Goal: Task Accomplishment & Management: Manage account settings

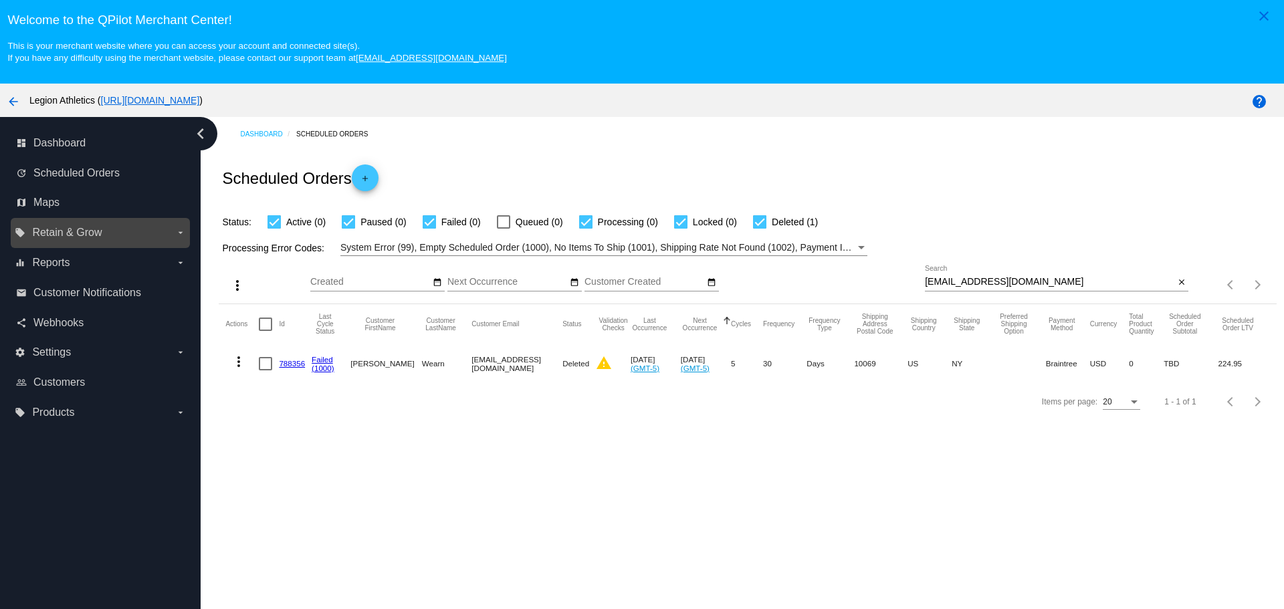
click at [66, 236] on span "Retain & Grow" at bounding box center [67, 233] width 70 height 12
click at [0, 0] on input "local_offer Retain & Grow arrow_drop_down" at bounding box center [0, 0] width 0 height 0
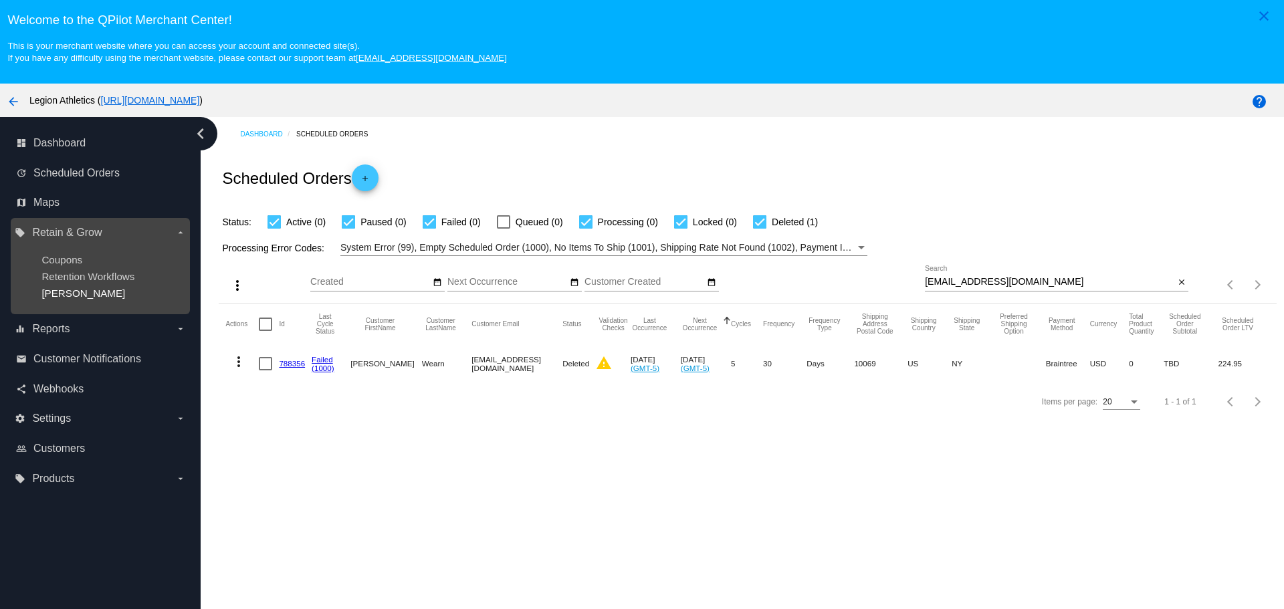
click at [64, 290] on span "[PERSON_NAME]" at bounding box center [83, 293] width 84 height 11
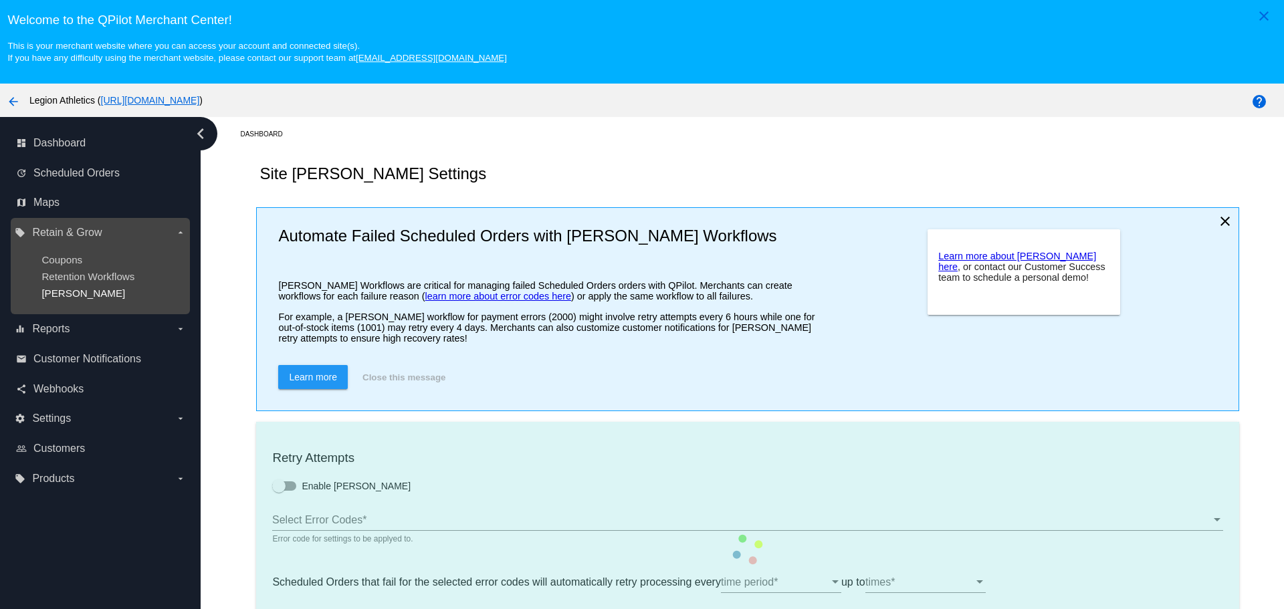
type input "If no changes are made, we will automatically retry processing your {{Scheduled…"
type input "If no changes are made, we will automatically {{DunningAction}} your {{Schedule…"
type input "Your {{ScheduledOrder}} was {{DunningAction}}."
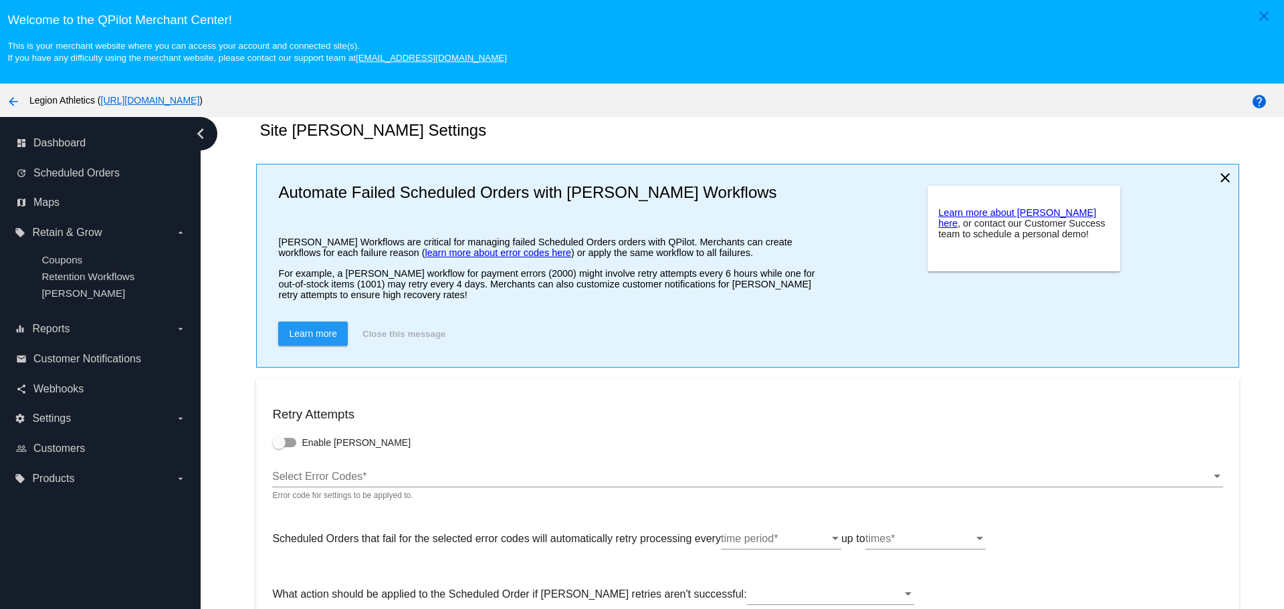
scroll to position [134, 0]
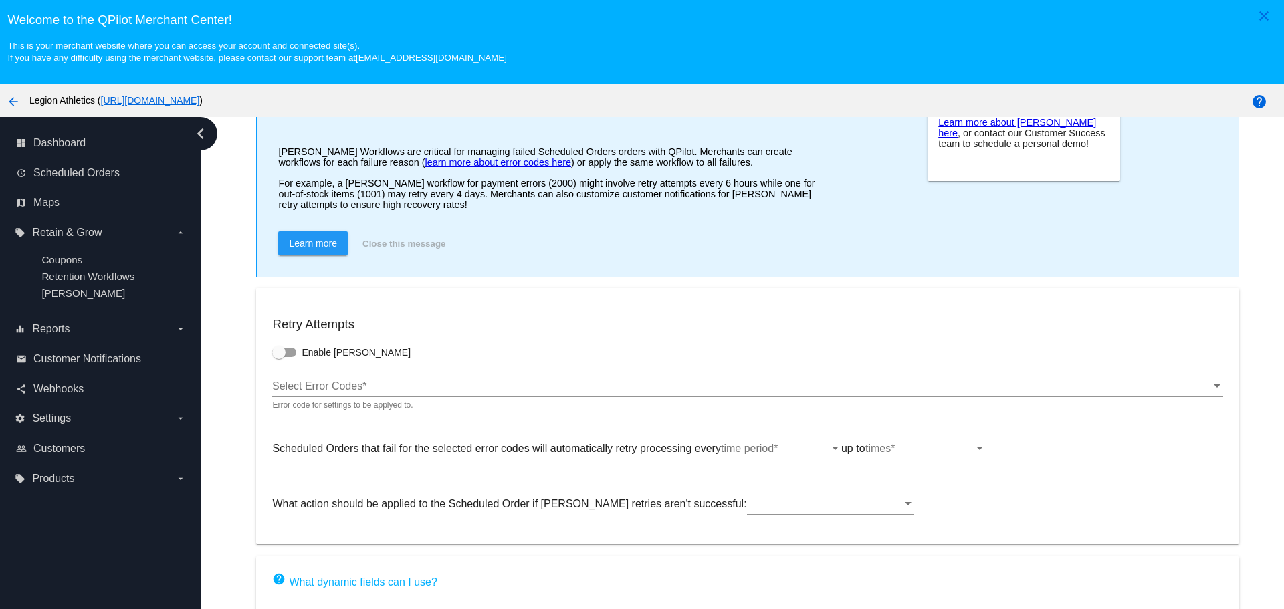
click at [235, 272] on ng-component "Site [PERSON_NAME] Settings Automate Failed Scheduled Orders with [PERSON_NAME]…" at bounding box center [747, 426] width 1057 height 818
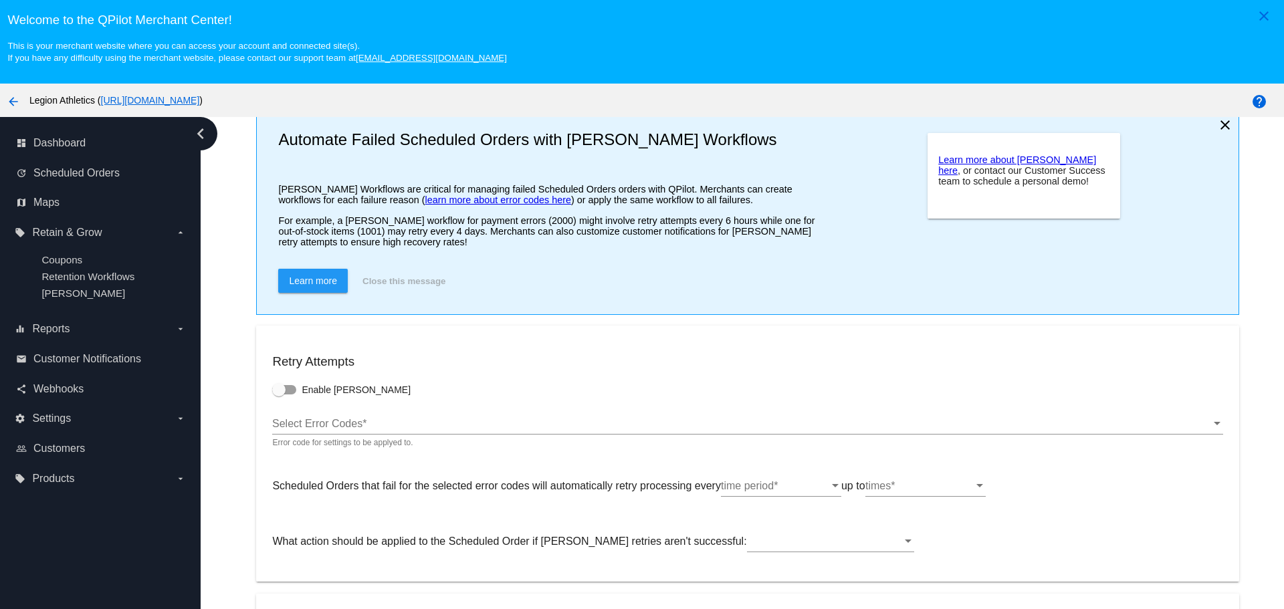
scroll to position [42, 0]
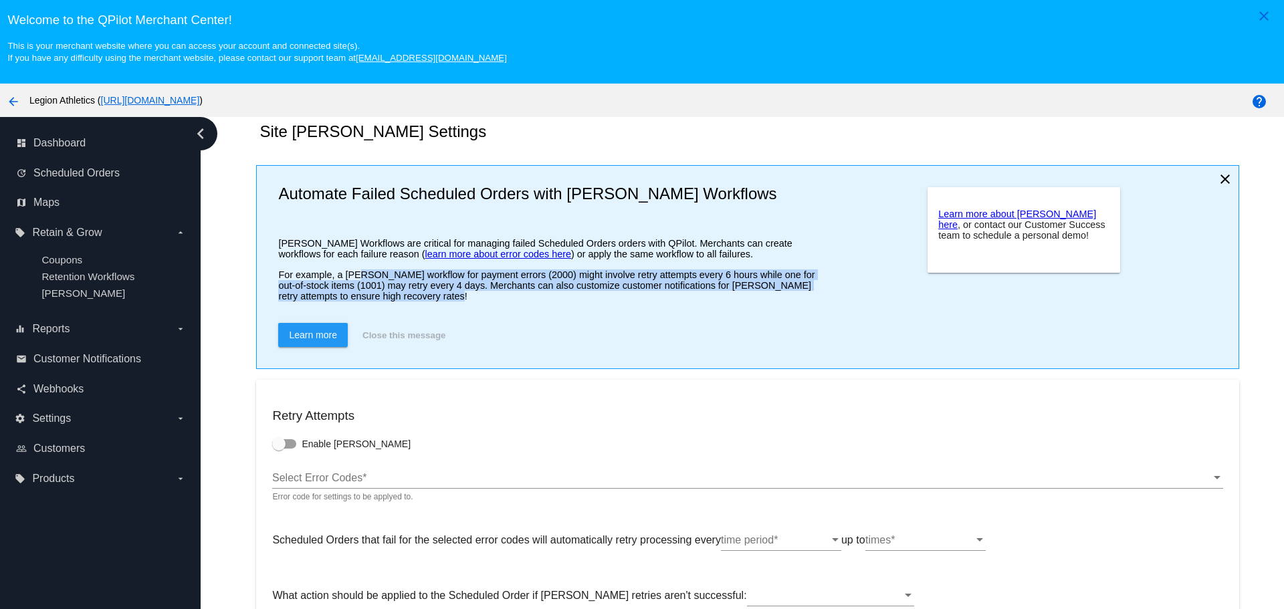
drag, startPoint x: 352, startPoint y: 282, endPoint x: 453, endPoint y: 294, distance: 101.6
click at [453, 294] on p "For example, a [PERSON_NAME] workflow for payment errors (2000) might involve r…" at bounding box center [549, 285] width 542 height 32
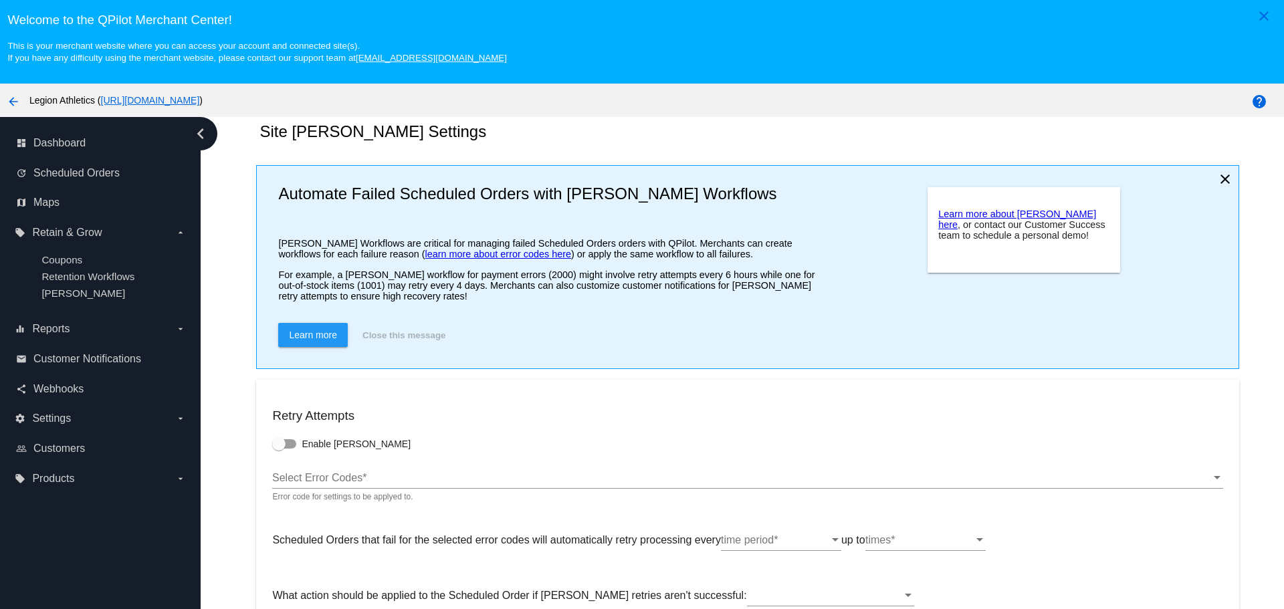
click at [453, 294] on p "For example, a [PERSON_NAME] workflow for payment errors (2000) might involve r…" at bounding box center [549, 285] width 542 height 32
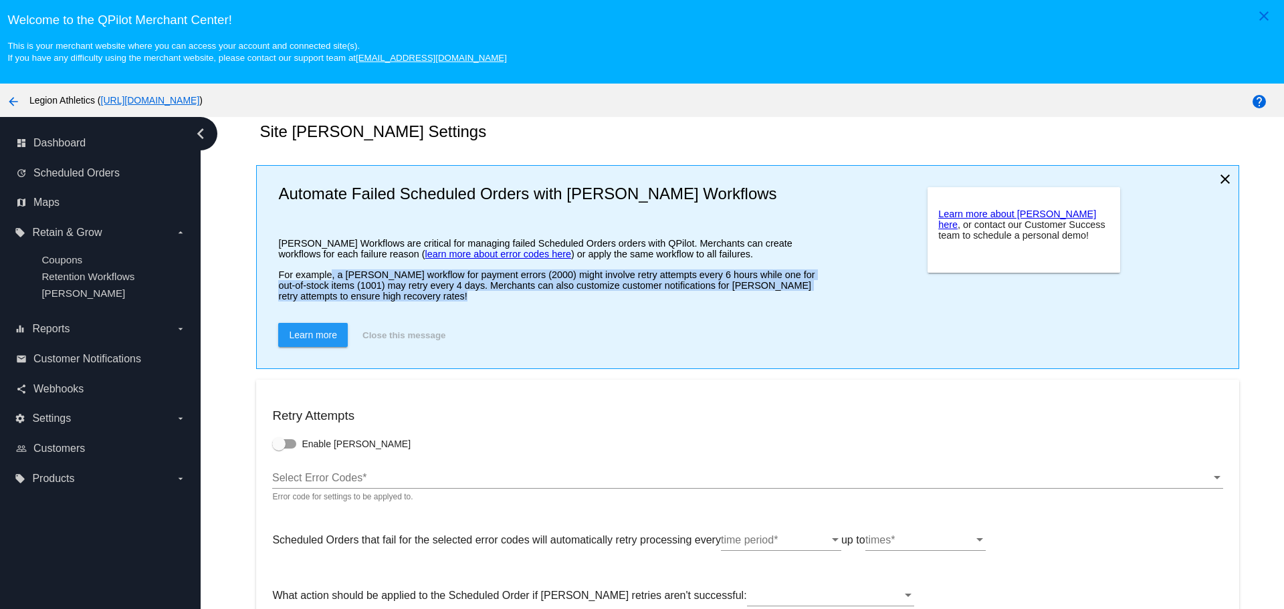
click at [453, 294] on p "For example, a [PERSON_NAME] workflow for payment errors (2000) might involve r…" at bounding box center [549, 285] width 542 height 32
click at [409, 293] on p "For example, a [PERSON_NAME] workflow for payment errors (2000) might involve r…" at bounding box center [549, 285] width 542 height 32
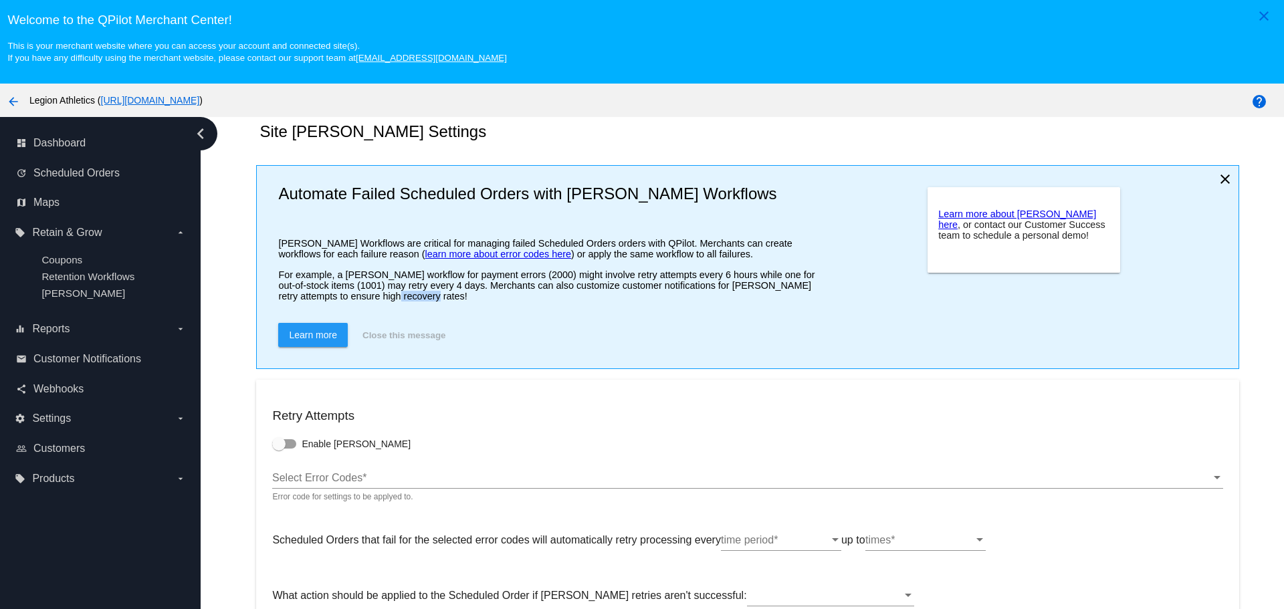
click at [409, 293] on p "For example, a [PERSON_NAME] workflow for payment errors (2000) might involve r…" at bounding box center [549, 285] width 542 height 32
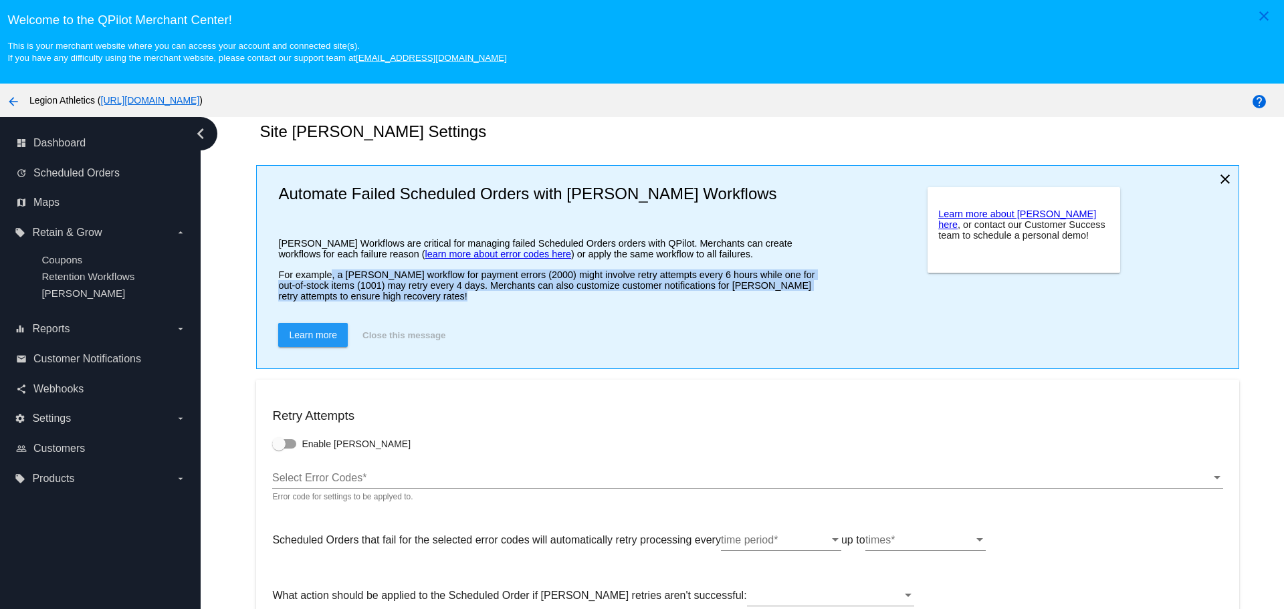
drag, startPoint x: 409, startPoint y: 293, endPoint x: 401, endPoint y: 293, distance: 7.4
click at [407, 293] on p "For example, a [PERSON_NAME] workflow for payment errors (2000) might involve r…" at bounding box center [549, 285] width 542 height 32
click at [380, 293] on p "For example, a [PERSON_NAME] workflow for payment errors (2000) might involve r…" at bounding box center [549, 285] width 542 height 32
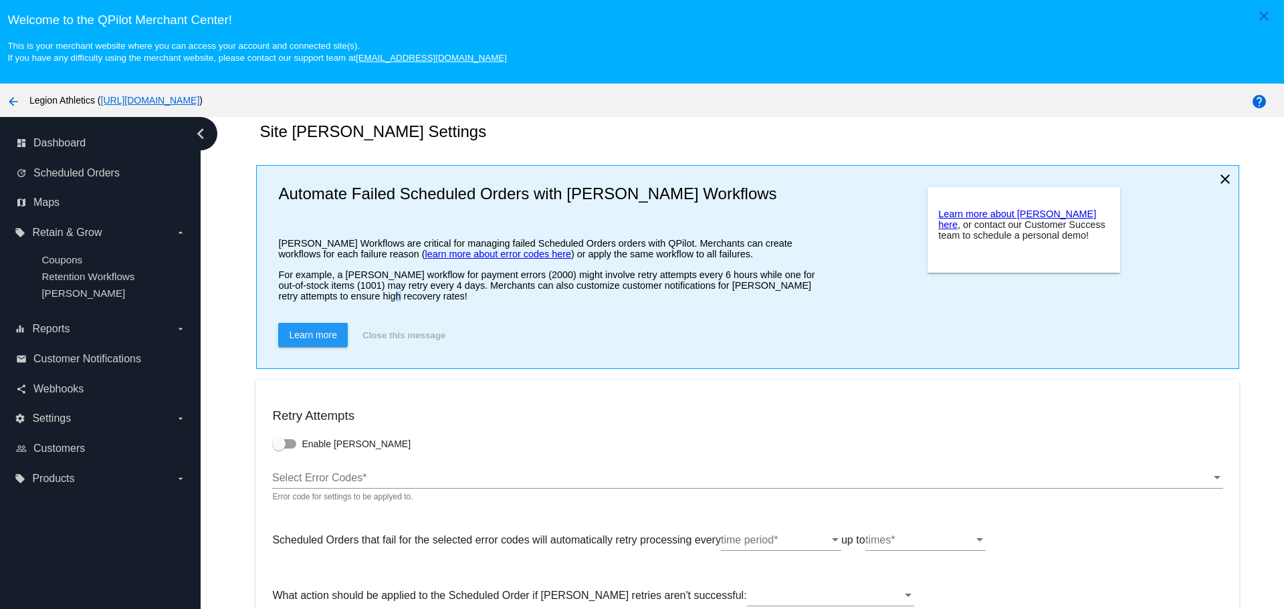
click at [380, 293] on p "For example, a [PERSON_NAME] workflow for payment errors (2000) might involve r…" at bounding box center [549, 285] width 542 height 32
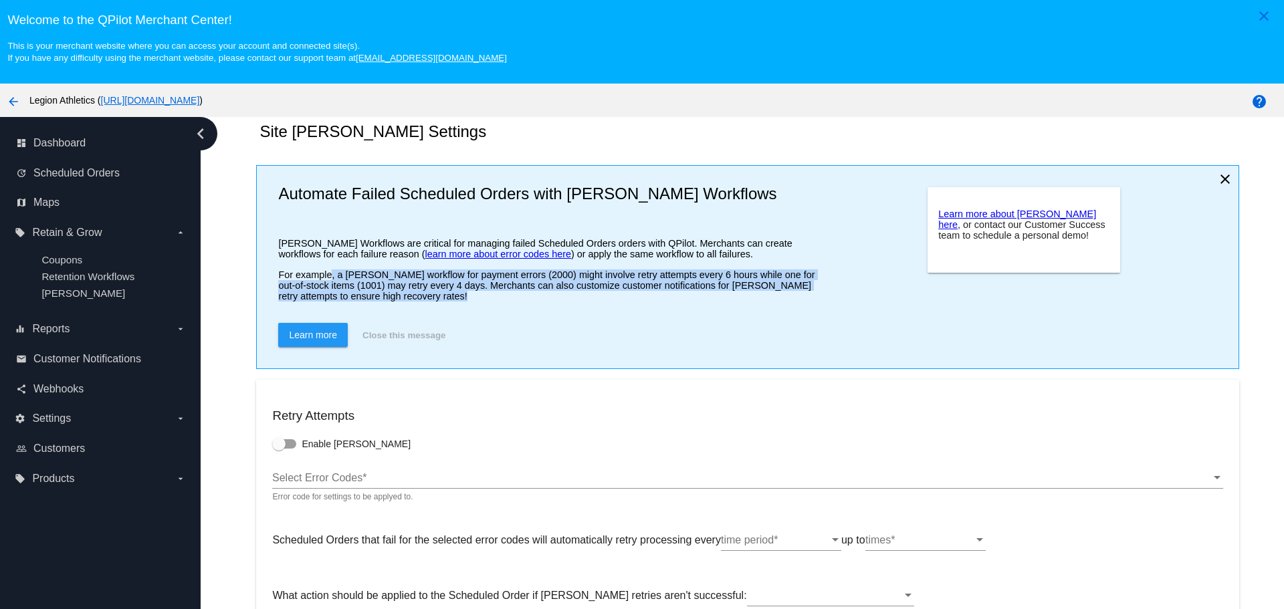
click at [380, 293] on p "For example, a [PERSON_NAME] workflow for payment errors (2000) might involve r…" at bounding box center [549, 285] width 542 height 32
click at [344, 280] on p "For example, a [PERSON_NAME] workflow for payment errors (2000) might involve r…" at bounding box center [549, 285] width 542 height 32
drag, startPoint x: 344, startPoint y: 280, endPoint x: 435, endPoint y: 298, distance: 92.1
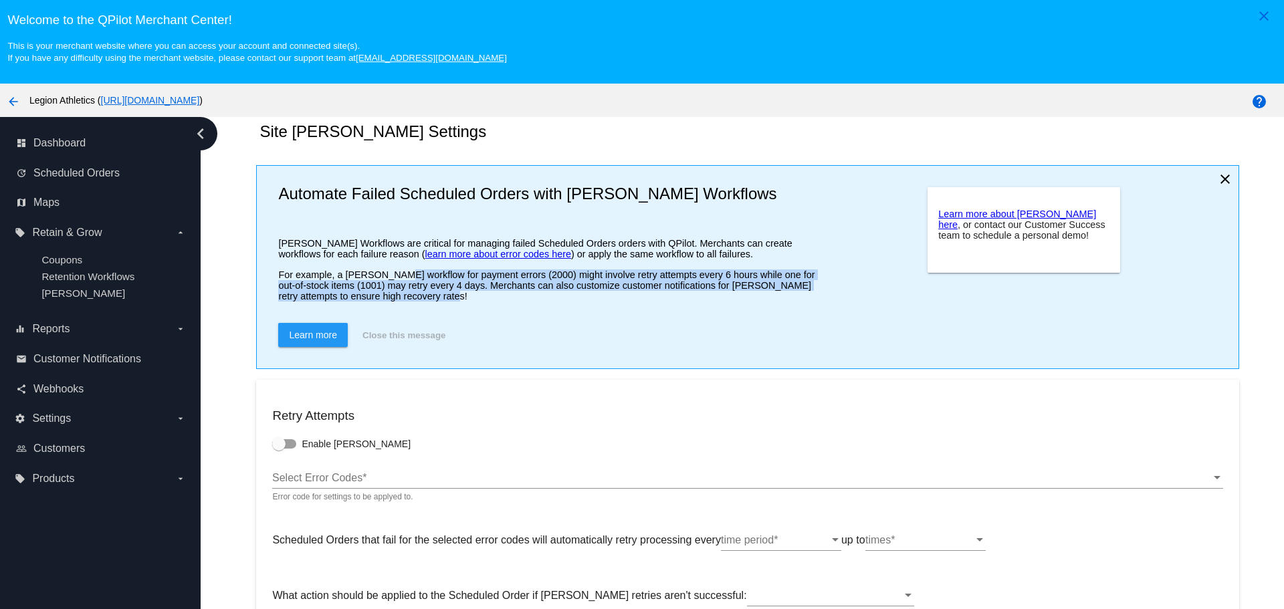
click at [435, 298] on p "For example, a [PERSON_NAME] workflow for payment errors (2000) might involve r…" at bounding box center [549, 285] width 542 height 32
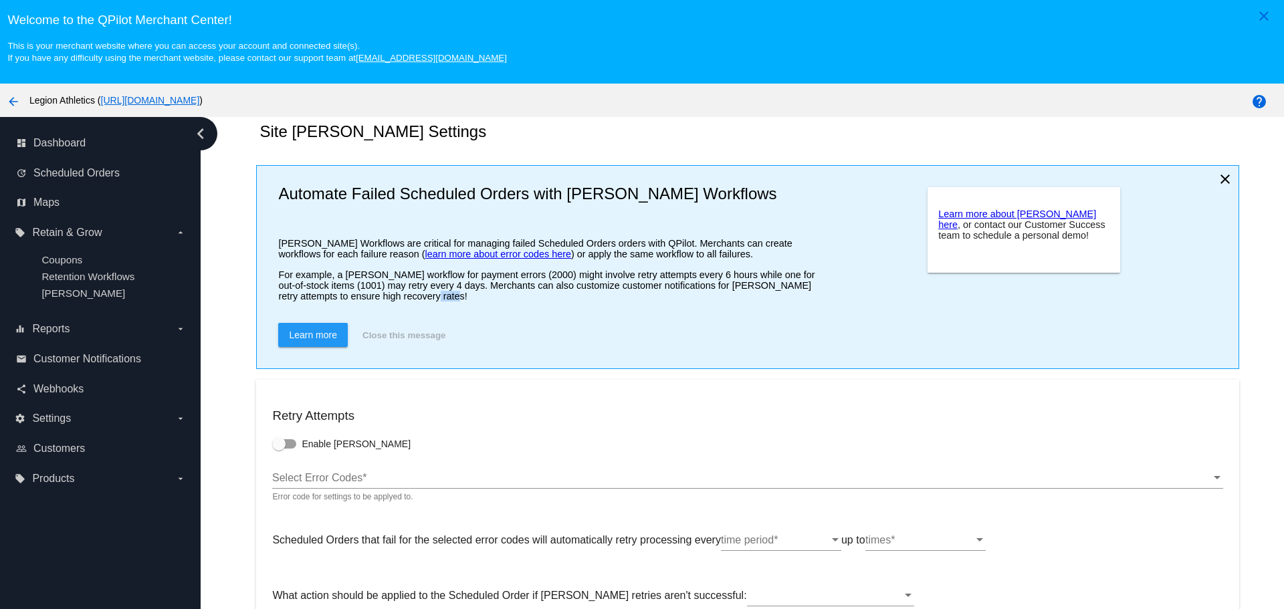
click at [435, 298] on p "For example, a [PERSON_NAME] workflow for payment errors (2000) might involve r…" at bounding box center [549, 285] width 542 height 32
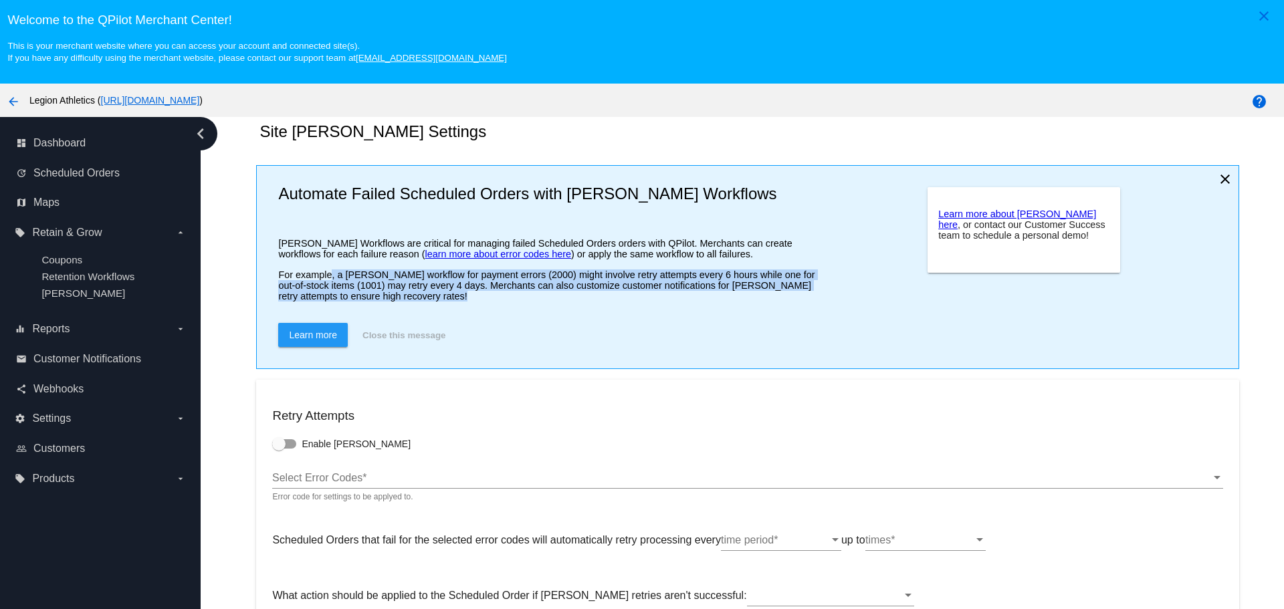
click at [435, 298] on p "For example, a [PERSON_NAME] workflow for payment errors (2000) might involve r…" at bounding box center [549, 285] width 542 height 32
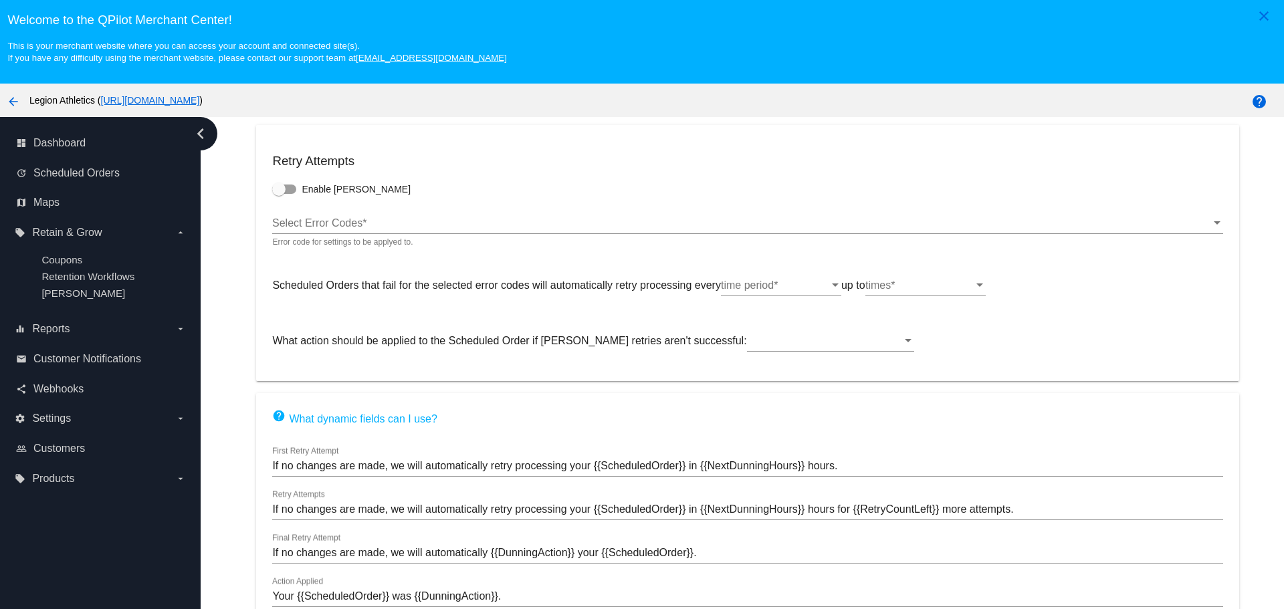
scroll to position [310, 0]
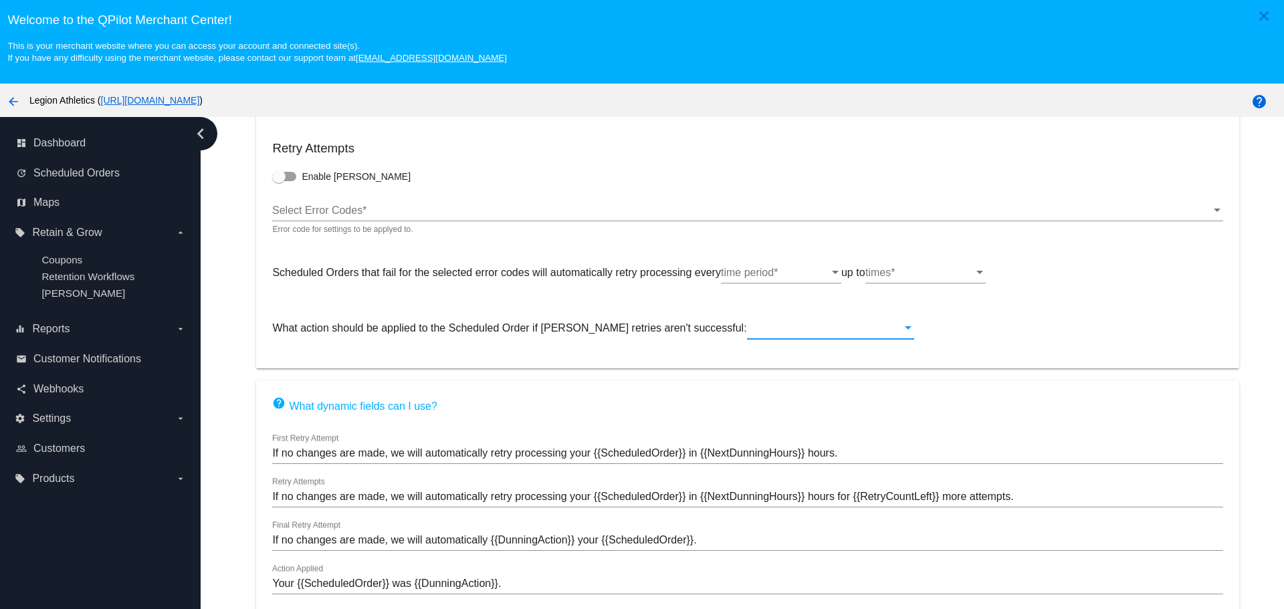
click at [747, 333] on div at bounding box center [824, 328] width 155 height 12
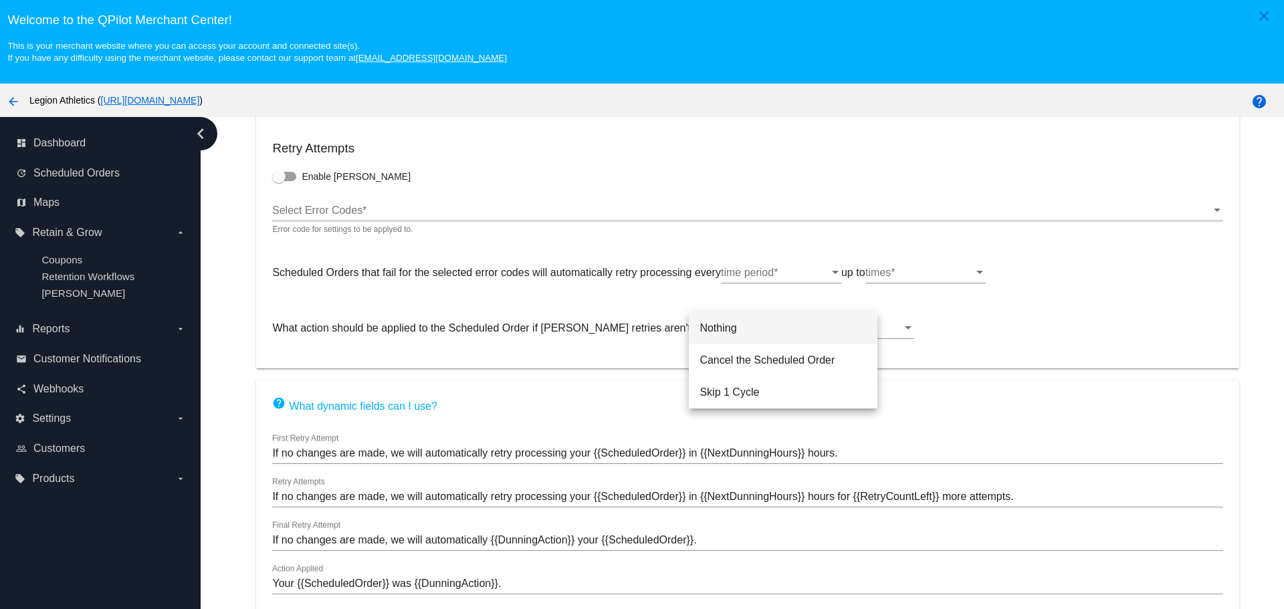
click at [625, 350] on div at bounding box center [642, 304] width 1284 height 609
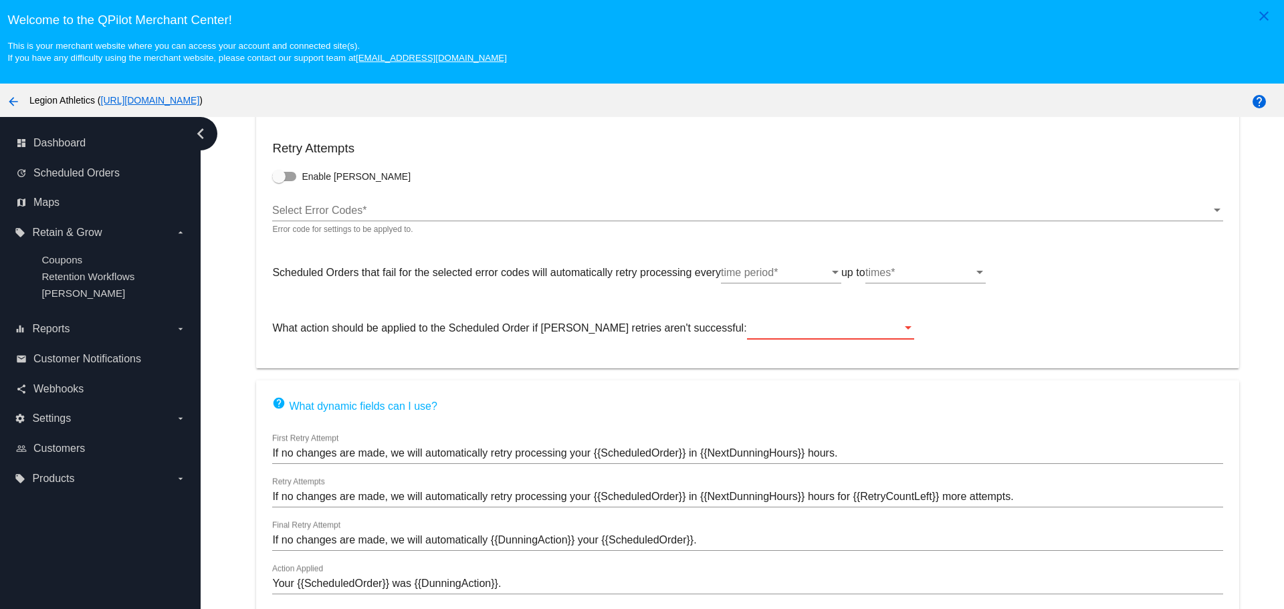
click at [747, 334] on div at bounding box center [824, 328] width 155 height 12
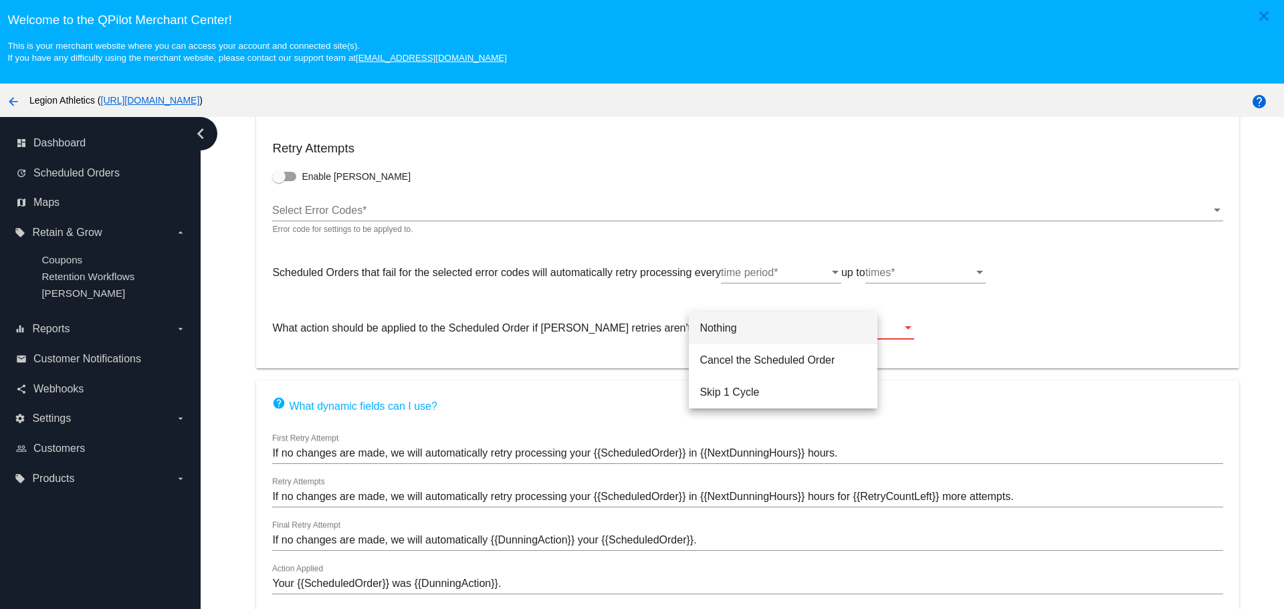
click at [677, 340] on div at bounding box center [642, 304] width 1284 height 609
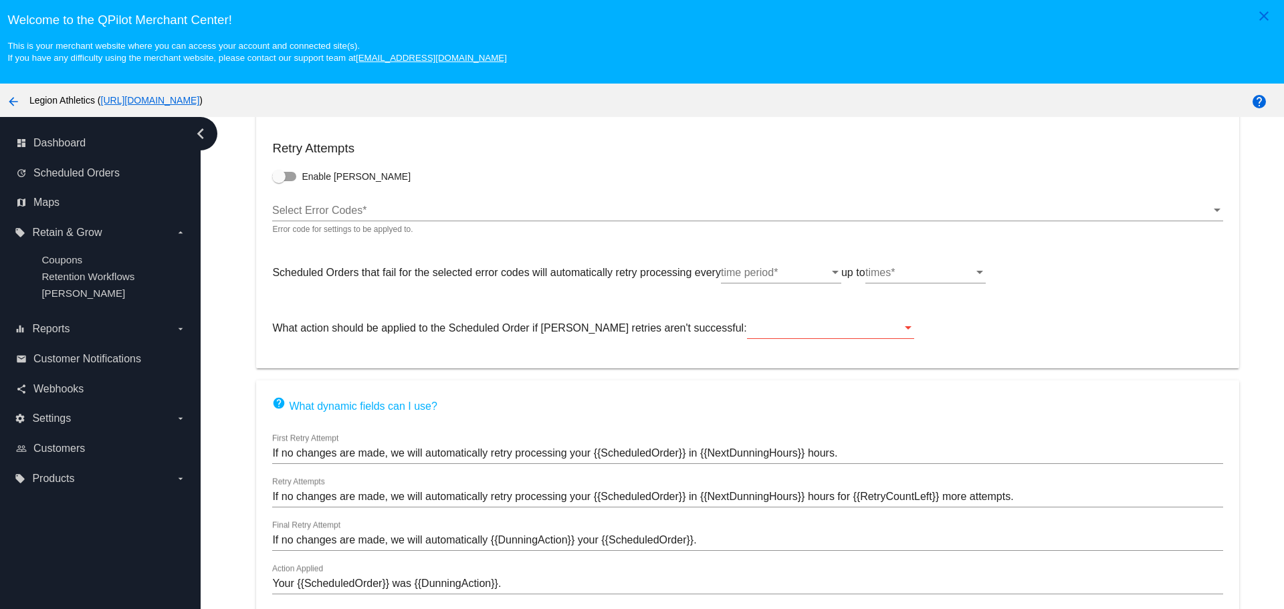
click at [741, 279] on div "time period time period *" at bounding box center [781, 268] width 120 height 30
click at [629, 304] on div at bounding box center [642, 304] width 1284 height 609
click at [904, 273] on div "times" at bounding box center [919, 273] width 108 height 12
click at [641, 307] on div at bounding box center [642, 304] width 1284 height 609
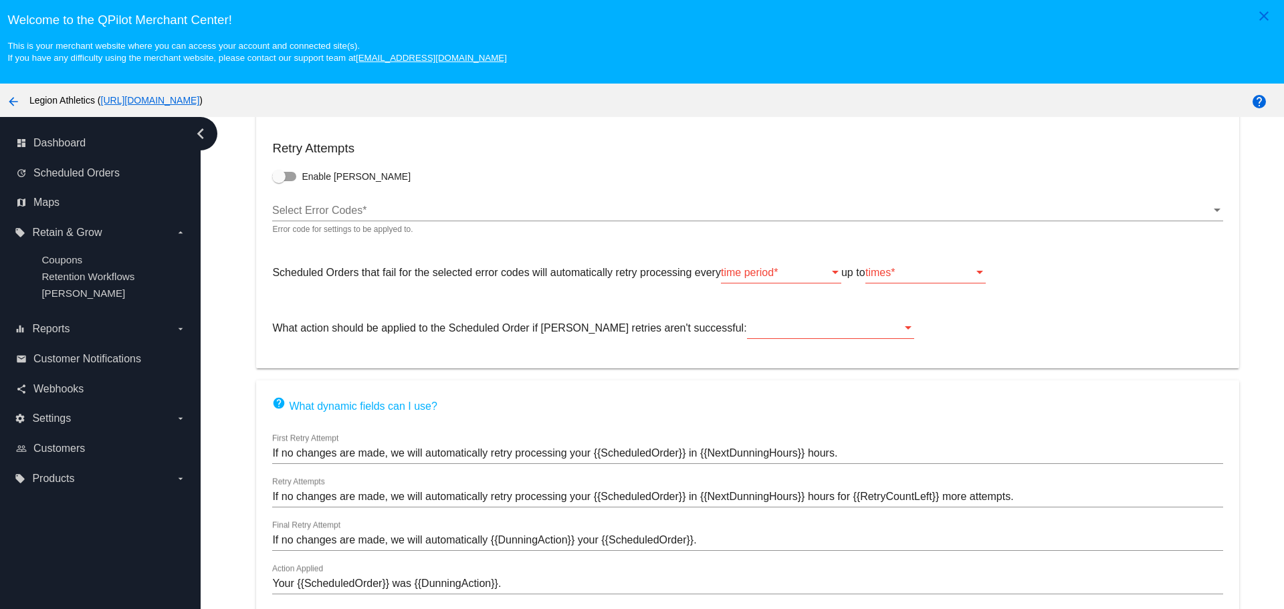
click at [445, 451] on input "If no changes are made, we will automatically retry processing your {{Scheduled…" at bounding box center [747, 453] width 950 height 12
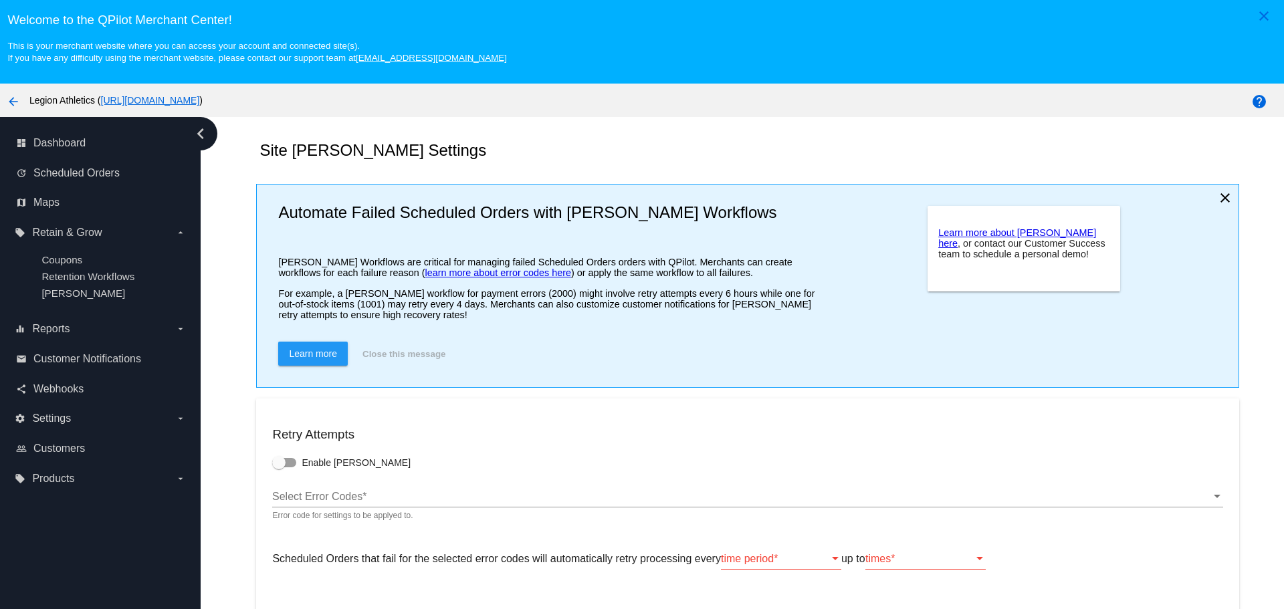
scroll to position [0, 0]
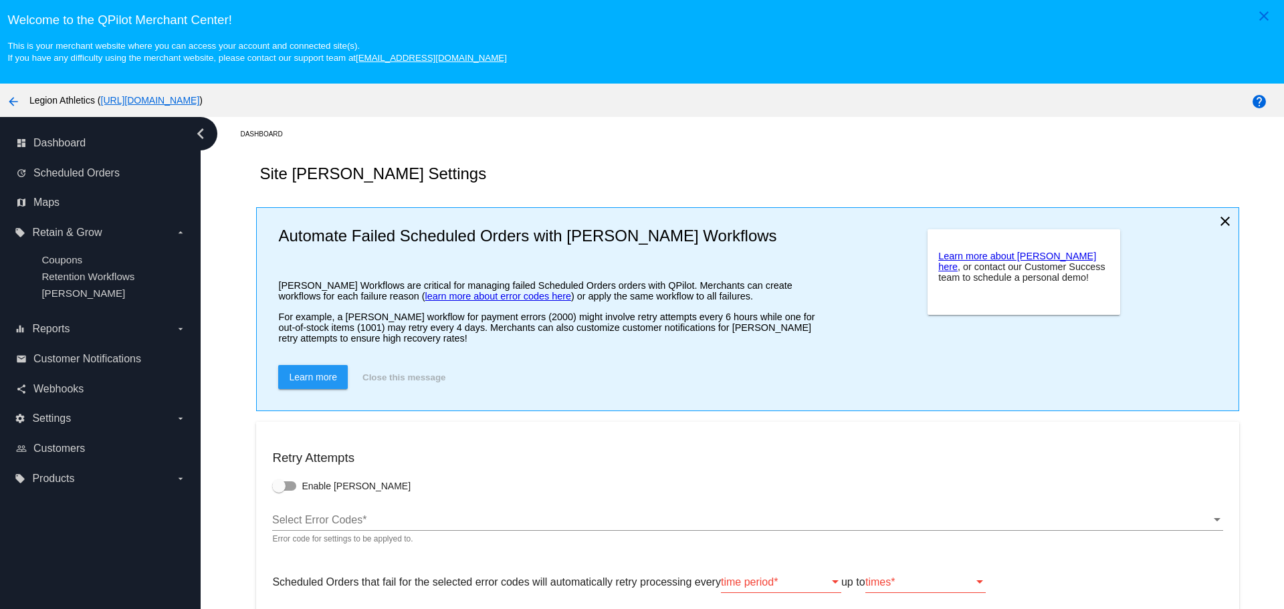
click at [530, 184] on div "Site [PERSON_NAME] Settings" at bounding box center [747, 173] width 982 height 45
click at [86, 332] on label "equalizer Reports arrow_drop_down" at bounding box center [100, 328] width 171 height 21
click at [0, 0] on input "equalizer Reports arrow_drop_down" at bounding box center [0, 0] width 0 height 0
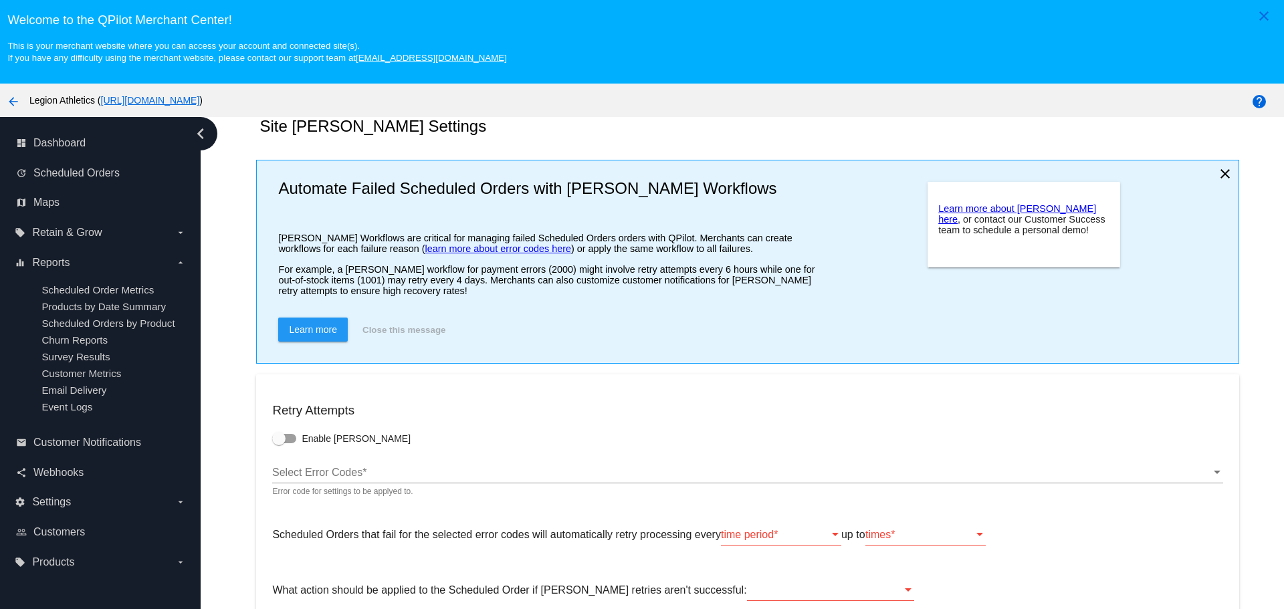
scroll to position [43, 0]
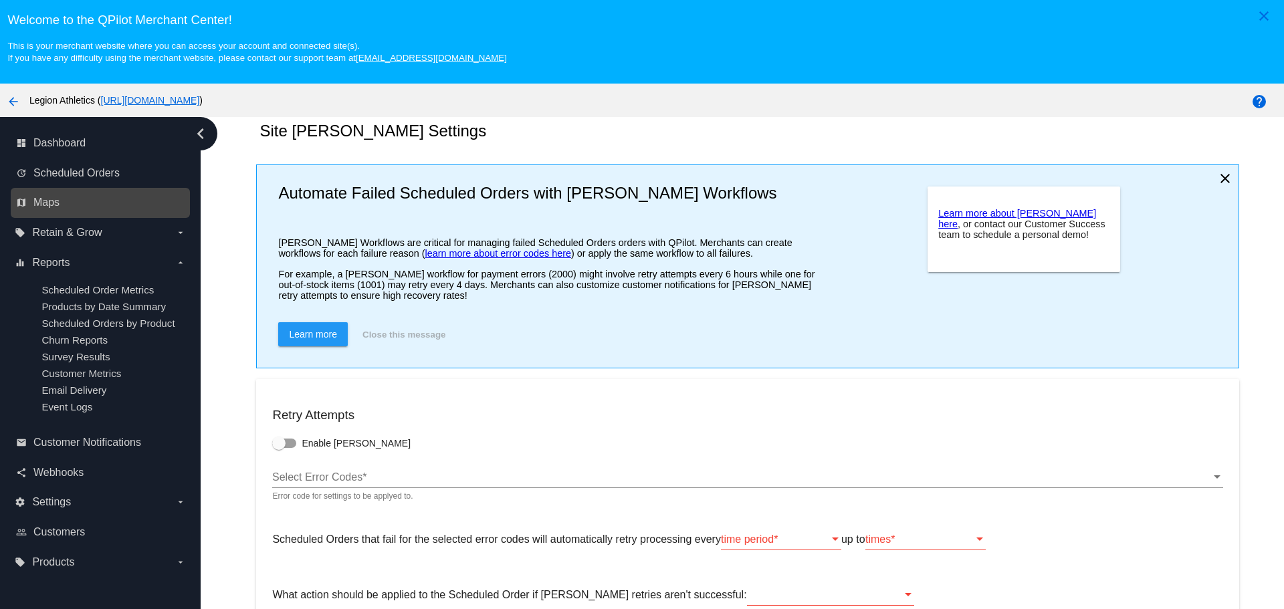
click at [69, 204] on link "map Maps" at bounding box center [101, 202] width 170 height 21
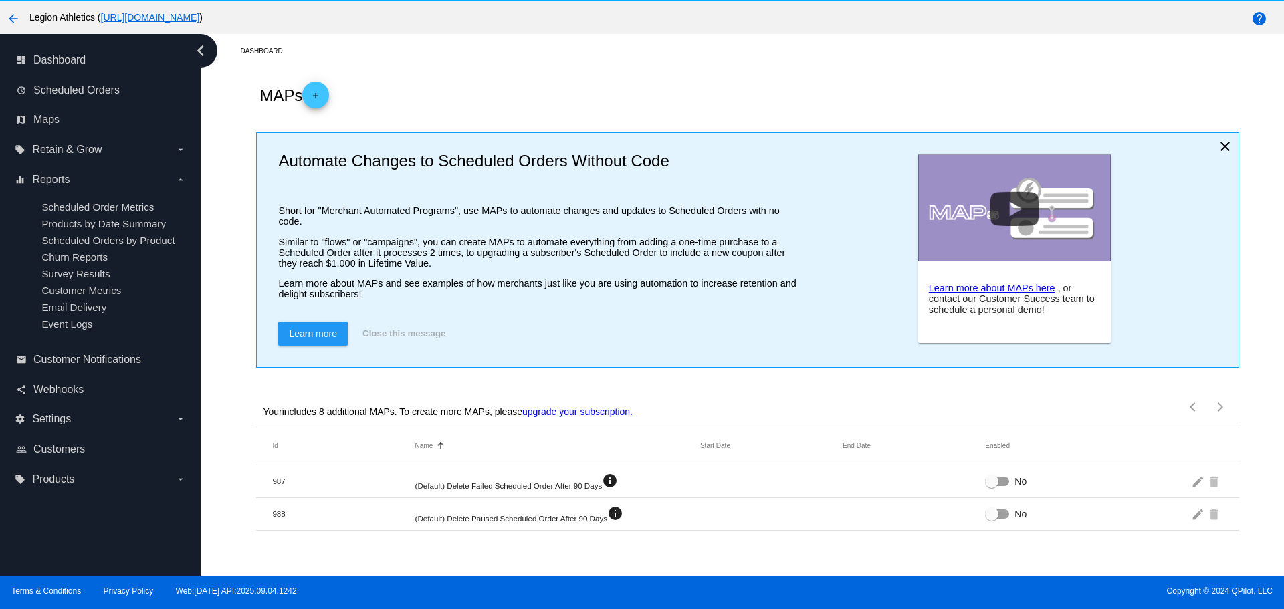
scroll to position [84, 0]
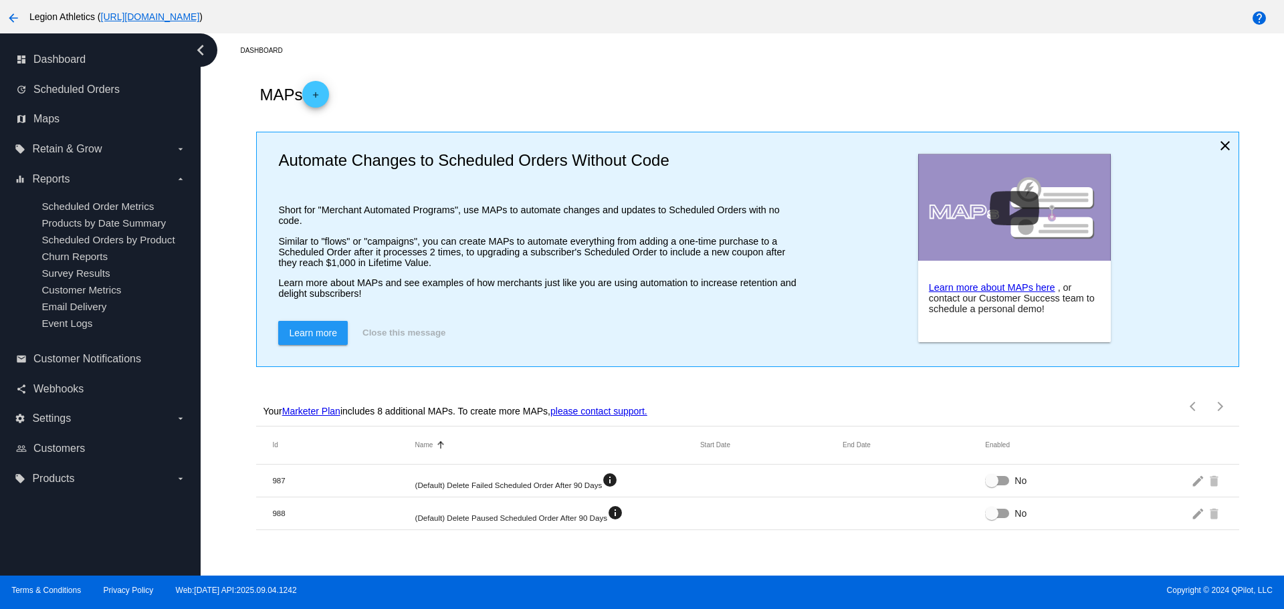
click at [660, 96] on div "MAPs add" at bounding box center [747, 94] width 982 height 53
click at [50, 369] on link "email Customer Notifications" at bounding box center [101, 358] width 170 height 21
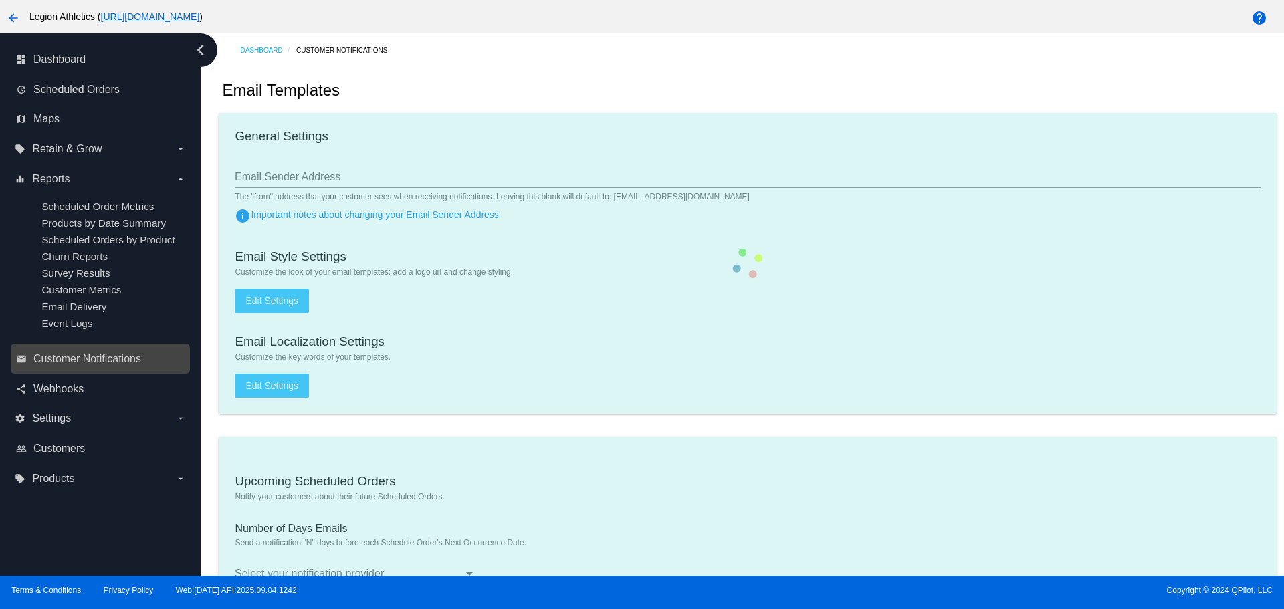
type input "[EMAIL_ADDRESS][DOMAIN_NAME]"
type input "1"
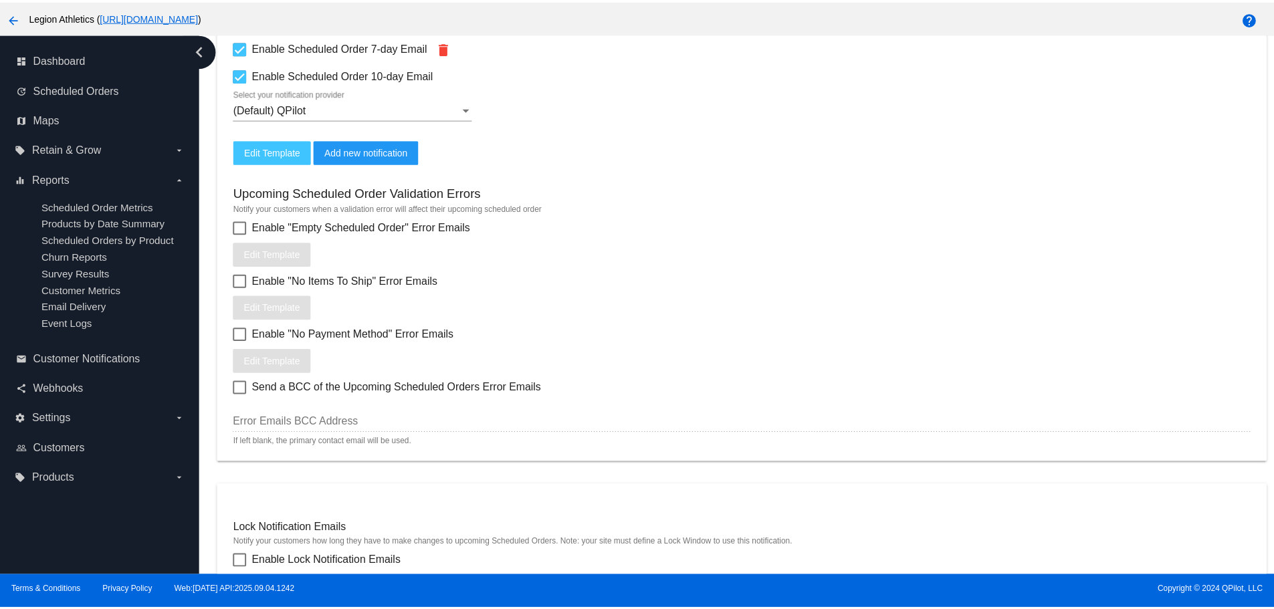
scroll to position [531, 0]
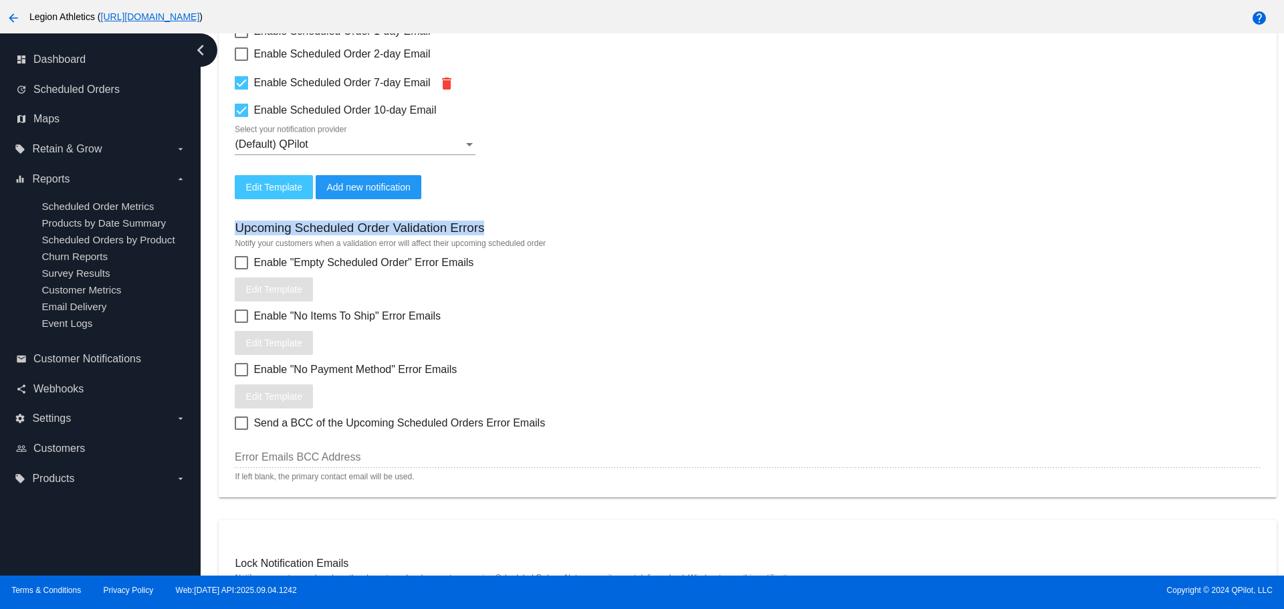
drag, startPoint x: 233, startPoint y: 223, endPoint x: 485, endPoint y: 224, distance: 251.4
click at [485, 224] on mat-card "Upcoming Scheduled Orders Notify your customers about their future Scheduled Or…" at bounding box center [747, 202] width 1057 height 592
click at [485, 224] on div "Upcoming Scheduled Order Validation Errors" at bounding box center [747, 230] width 1025 height 18
click at [305, 262] on span "Enable "Empty Scheduled Order" Error Emails" at bounding box center [363, 263] width 220 height 16
click at [241, 269] on input "Enable "Empty Scheduled Order" Error Emails" at bounding box center [241, 269] width 1 height 1
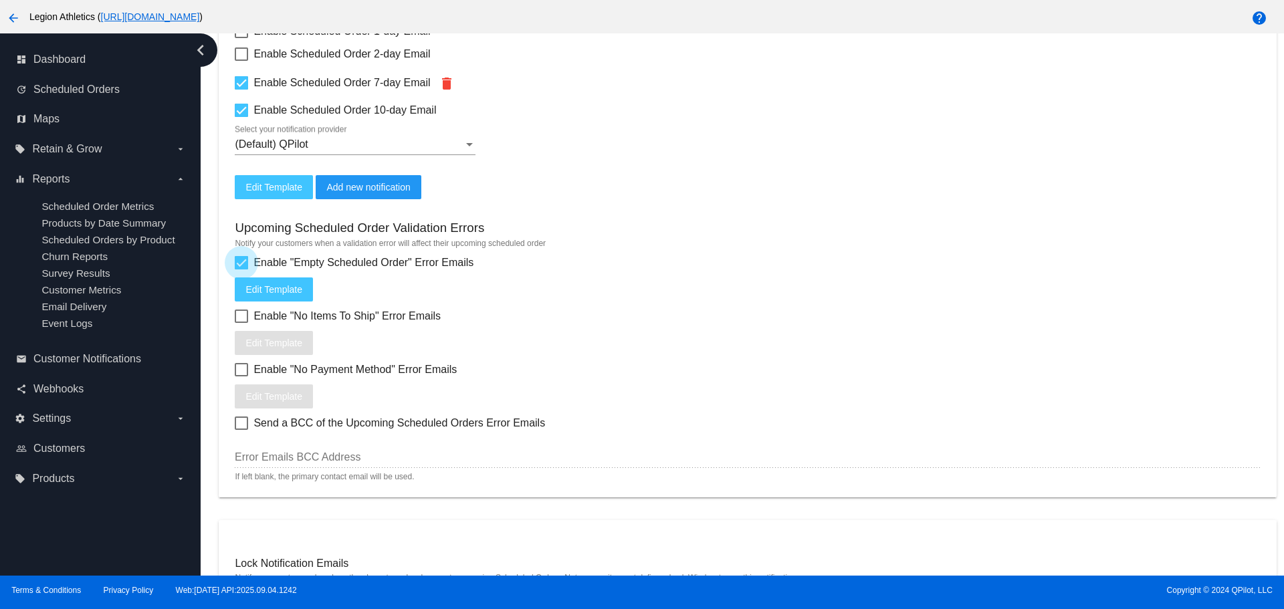
click at [305, 262] on span "Enable "Empty Scheduled Order" Error Emails" at bounding box center [363, 263] width 220 height 16
click at [241, 269] on input "Enable "Empty Scheduled Order" Error Emails" at bounding box center [241, 269] width 1 height 1
click at [305, 262] on span "Enable "Empty Scheduled Order" Error Emails" at bounding box center [363, 263] width 220 height 16
click at [241, 269] on input "Enable "Empty Scheduled Order" Error Emails" at bounding box center [241, 269] width 1 height 1
checkbox input "true"
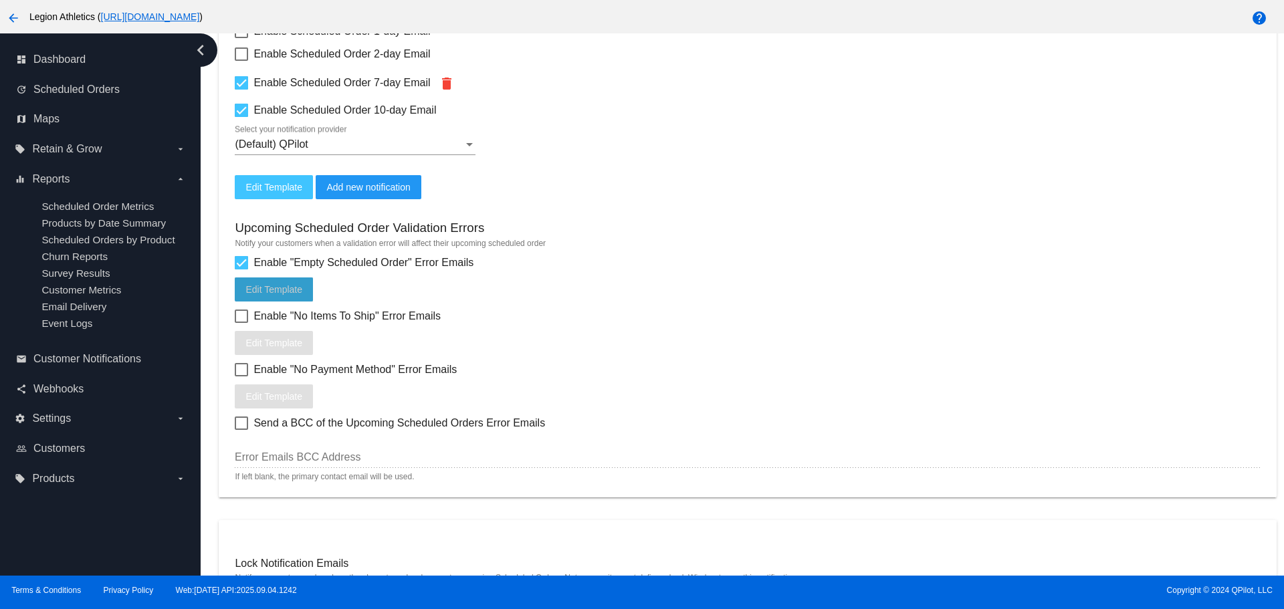
click at [292, 284] on span "Edit Template" at bounding box center [273, 289] width 57 height 11
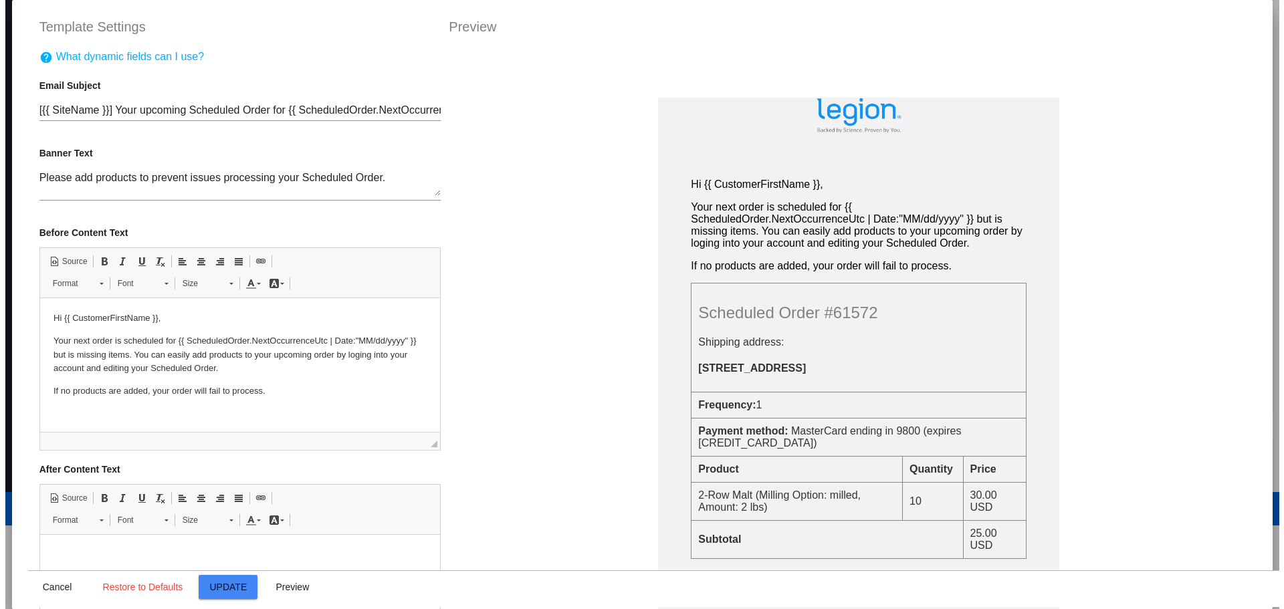
scroll to position [0, 0]
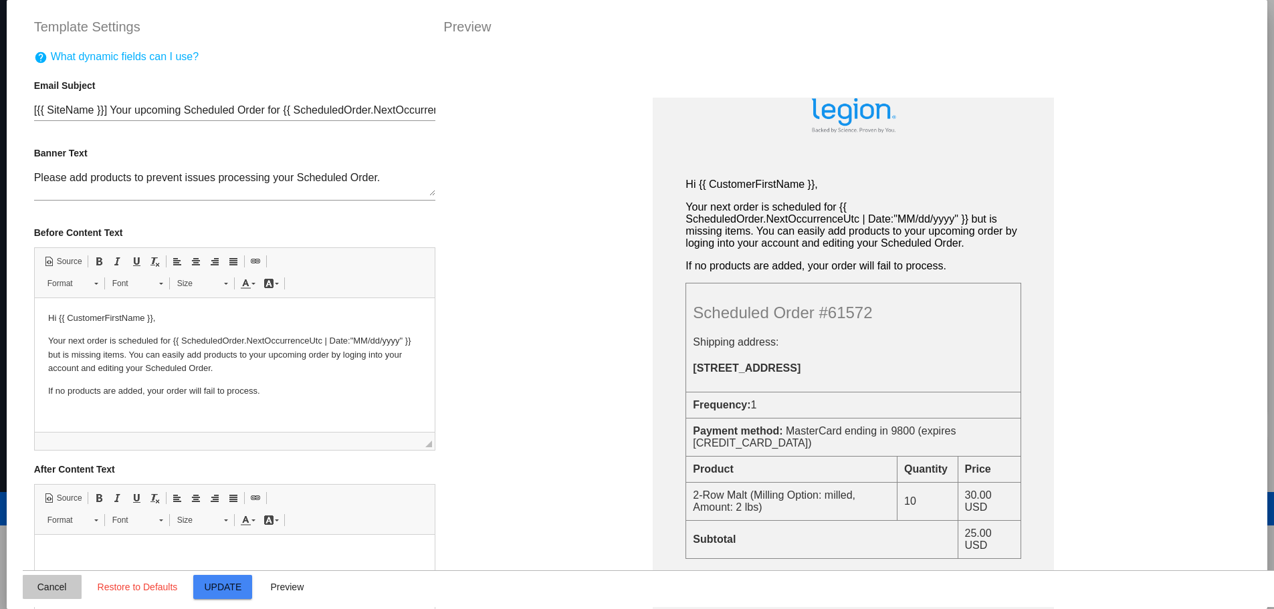
click at [51, 580] on button "Cancel" at bounding box center [52, 587] width 59 height 24
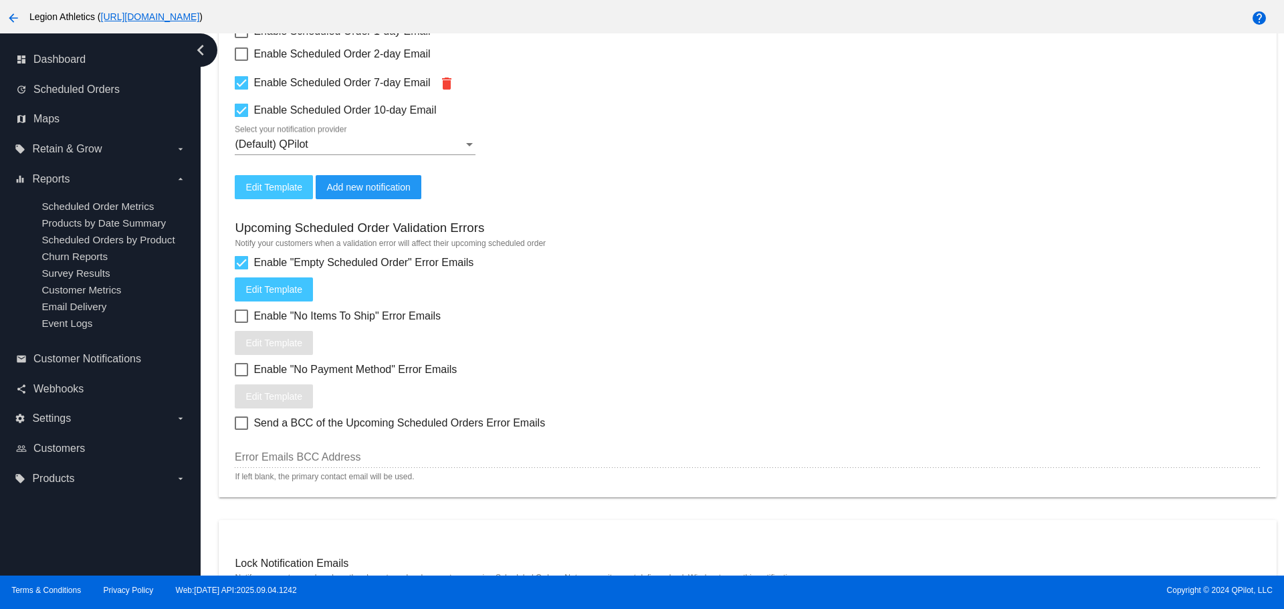
click at [245, 262] on div at bounding box center [241, 262] width 13 height 13
click at [241, 269] on input "Enable "Empty Scheduled Order" Error Emails" at bounding box center [241, 269] width 1 height 1
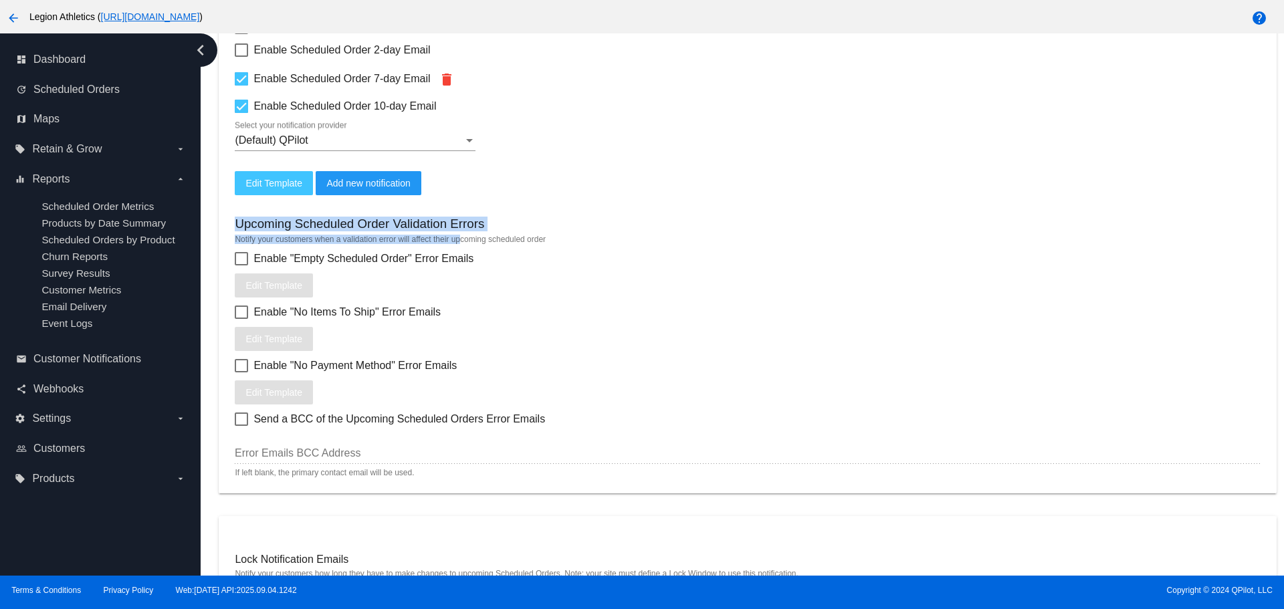
drag, startPoint x: 239, startPoint y: 222, endPoint x: 469, endPoint y: 232, distance: 230.3
click at [459, 237] on div "Upcoming Scheduled Order Validation Errors Notify your customers when a validat…" at bounding box center [747, 336] width 1025 height 282
click at [475, 223] on h3 "Upcoming Scheduled Order Validation Errors" at bounding box center [359, 224] width 249 height 15
click at [241, 222] on h3 "Upcoming Scheduled Order Validation Errors" at bounding box center [359, 224] width 249 height 15
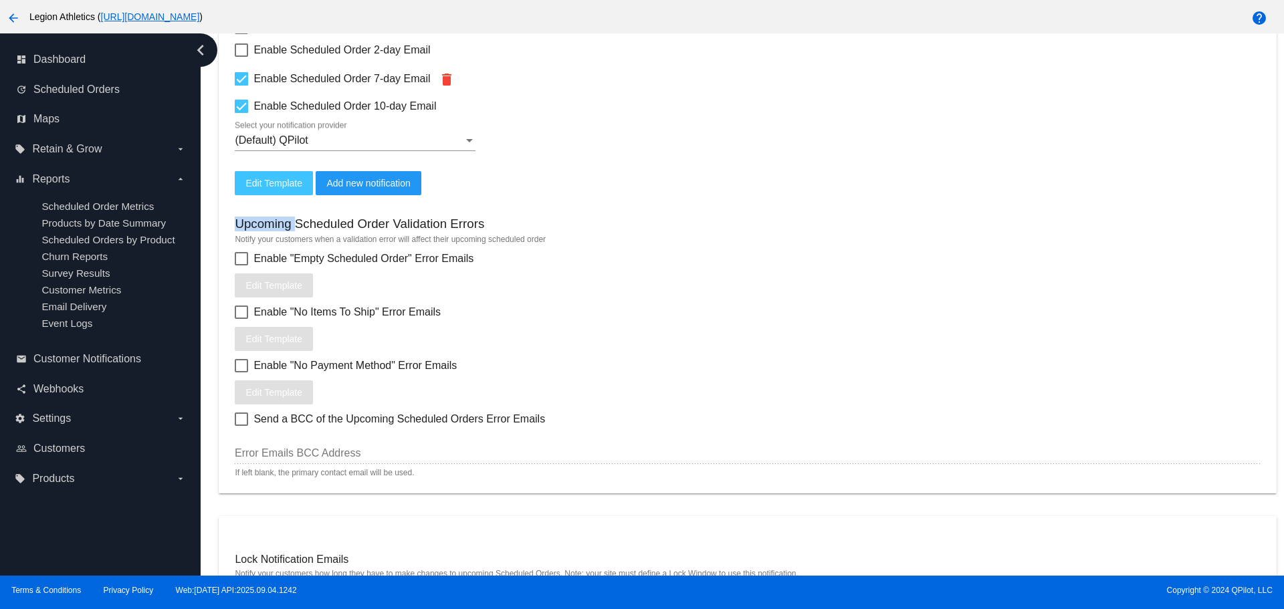
click at [241, 222] on h3 "Upcoming Scheduled Order Validation Errors" at bounding box center [359, 224] width 249 height 15
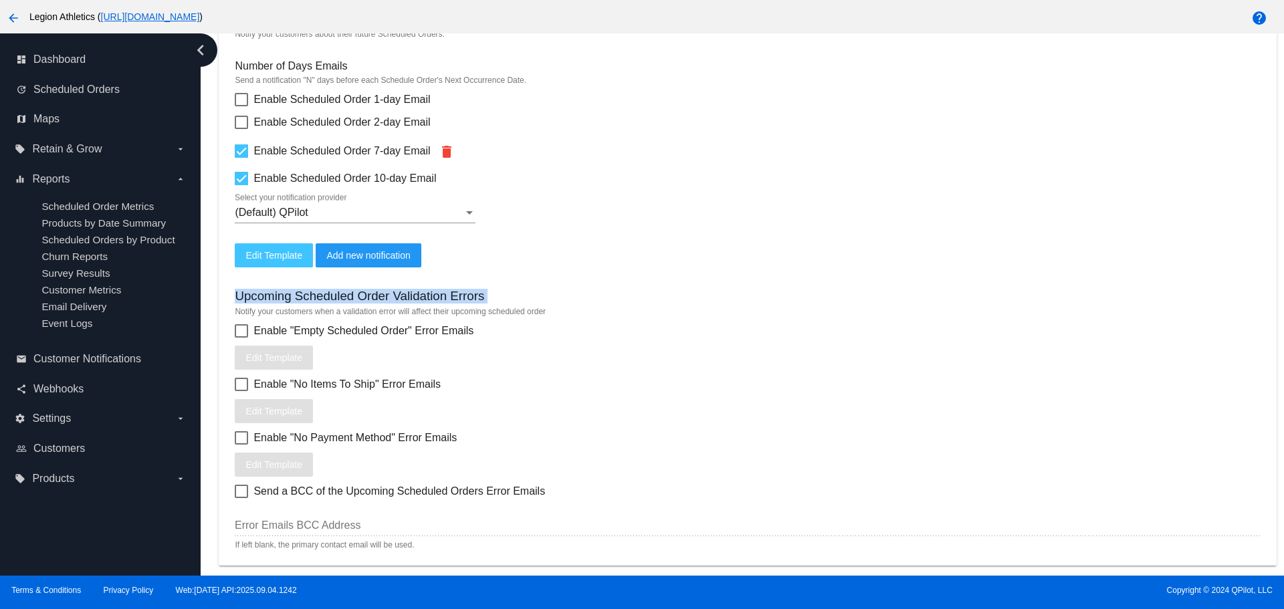
scroll to position [468, 0]
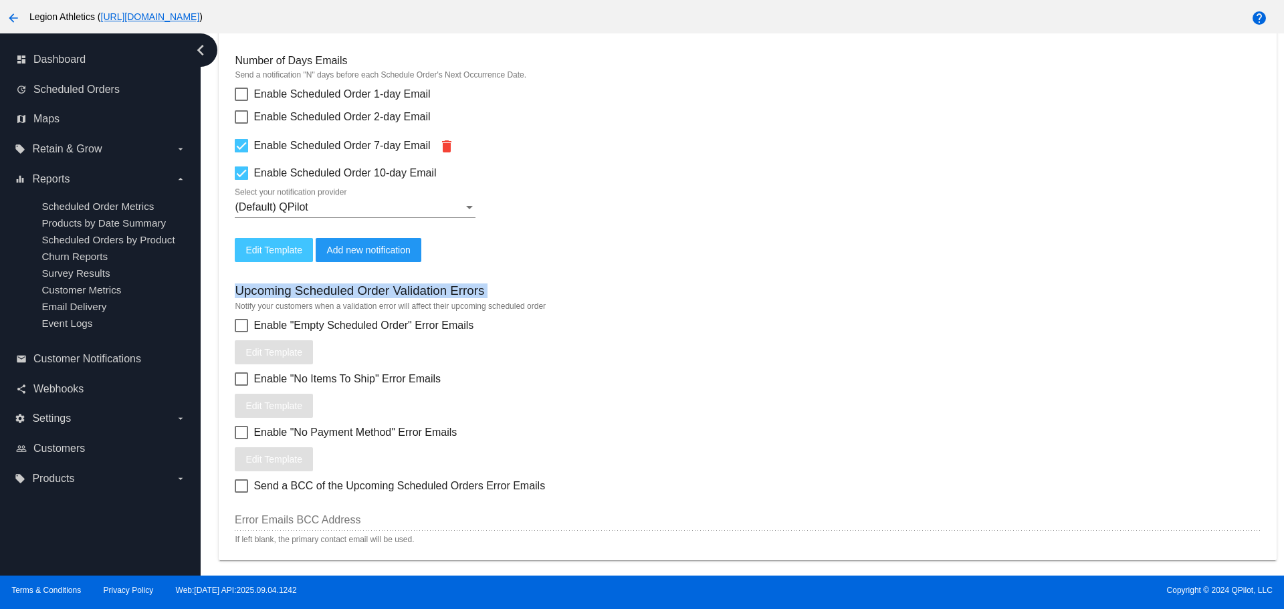
click at [302, 294] on h3 "Upcoming Scheduled Order Validation Errors" at bounding box center [359, 291] width 249 height 15
drag, startPoint x: 234, startPoint y: 291, endPoint x: 481, endPoint y: 296, distance: 247.5
click at [481, 296] on mat-card "Upcoming Scheduled Orders Notify your customers about their future Scheduled Or…" at bounding box center [747, 265] width 1057 height 592
click at [481, 296] on h3 "Upcoming Scheduled Order Validation Errors" at bounding box center [359, 291] width 249 height 15
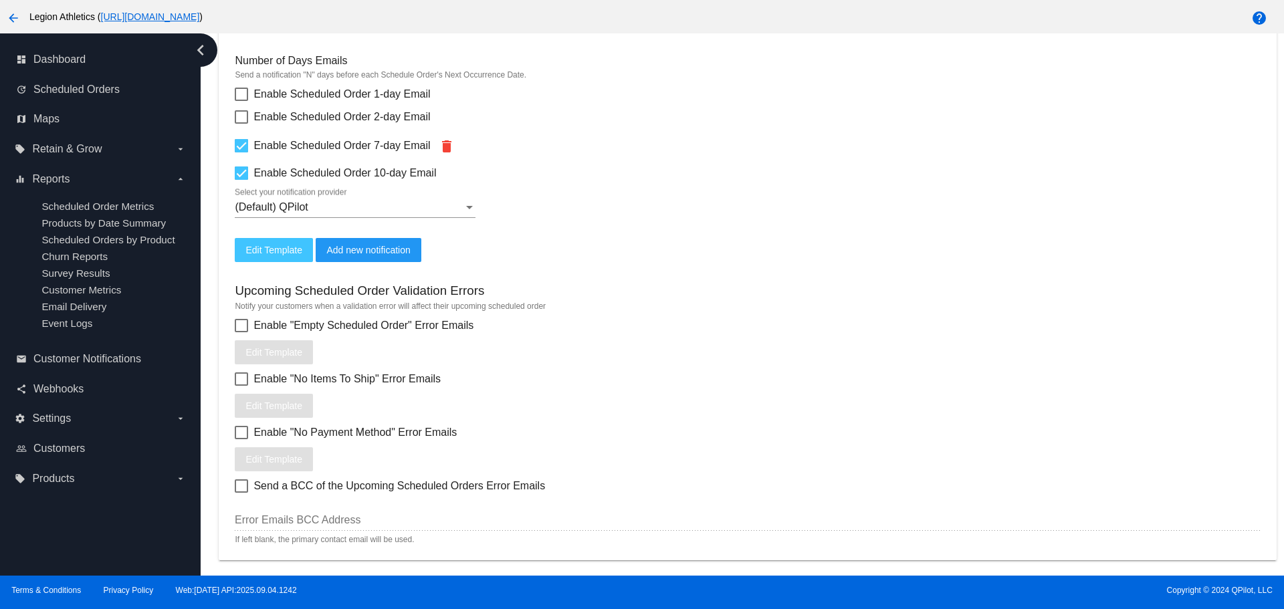
click at [452, 296] on h3 "Upcoming Scheduled Order Validation Errors" at bounding box center [359, 291] width 249 height 15
click at [457, 296] on h3 "Upcoming Scheduled Order Validation Errors" at bounding box center [359, 291] width 249 height 15
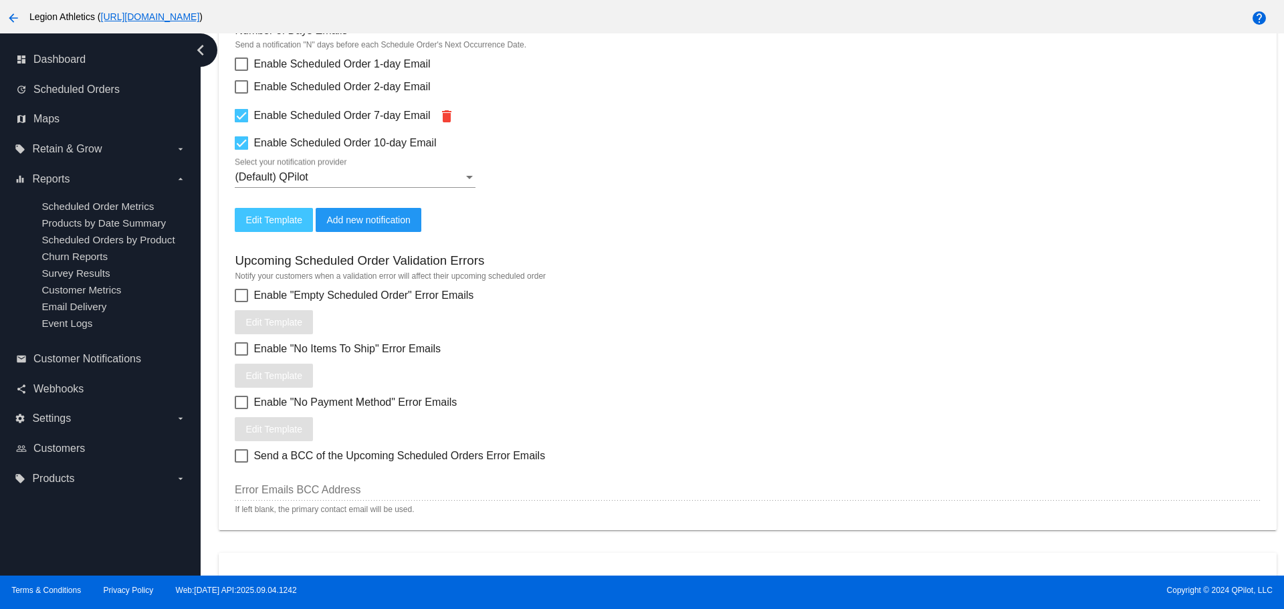
scroll to position [535, 0]
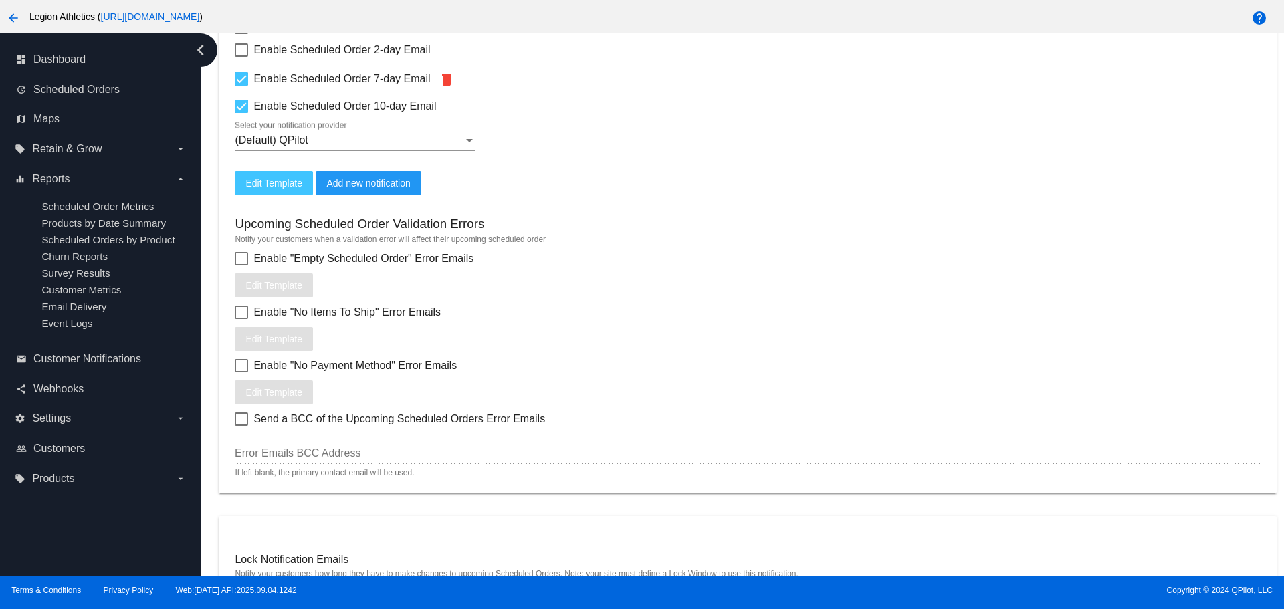
click at [288, 259] on span "Enable "Empty Scheduled Order" Error Emails" at bounding box center [363, 259] width 220 height 16
click at [241, 265] on input "Enable "Empty Scheduled Order" Error Emails" at bounding box center [241, 265] width 1 height 1
click at [288, 259] on span "Enable "Empty Scheduled Order" Error Emails" at bounding box center [363, 259] width 220 height 16
click at [241, 265] on input "Enable "Empty Scheduled Order" Error Emails" at bounding box center [241, 265] width 1 height 1
click at [263, 259] on span "Enable "Empty Scheduled Order" Error Emails" at bounding box center [363, 259] width 220 height 16
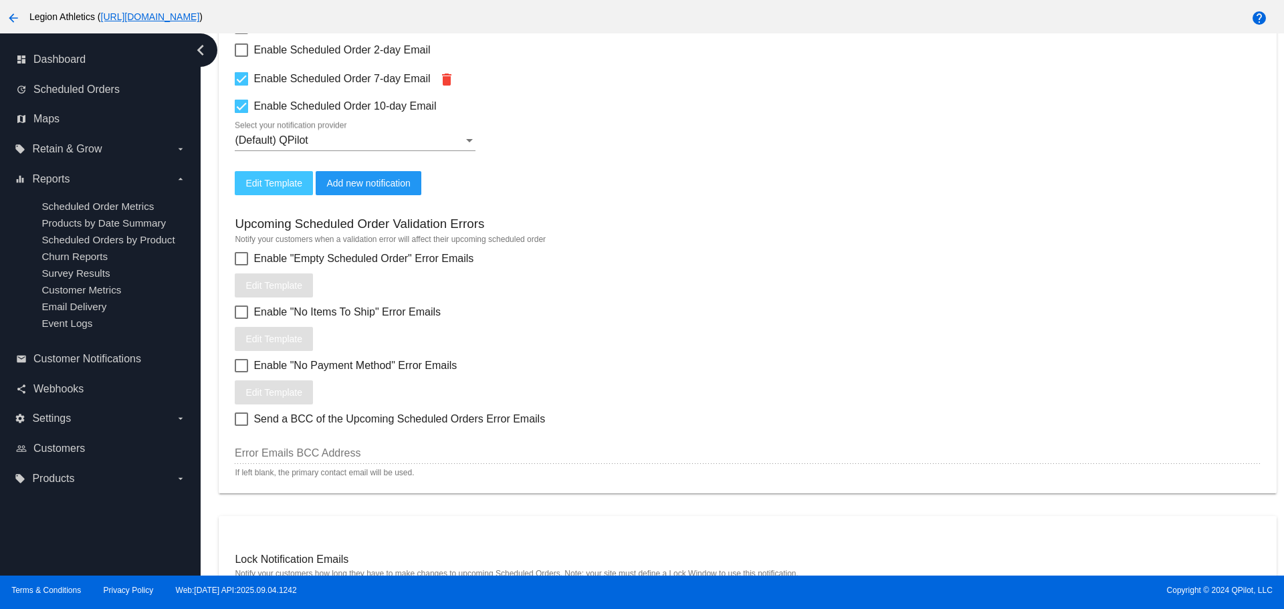
click at [241, 265] on input "Enable "Empty Scheduled Order" Error Emails" at bounding box center [241, 265] width 1 height 1
click at [263, 259] on span "Enable "Empty Scheduled Order" Error Emails" at bounding box center [363, 259] width 220 height 16
click at [241, 265] on input "Enable "Empty Scheduled Order" Error Emails" at bounding box center [241, 265] width 1 height 1
click at [269, 261] on span "Enable "Empty Scheduled Order" Error Emails" at bounding box center [363, 259] width 220 height 16
click at [241, 265] on input "Enable "Empty Scheduled Order" Error Emails" at bounding box center [241, 265] width 1 height 1
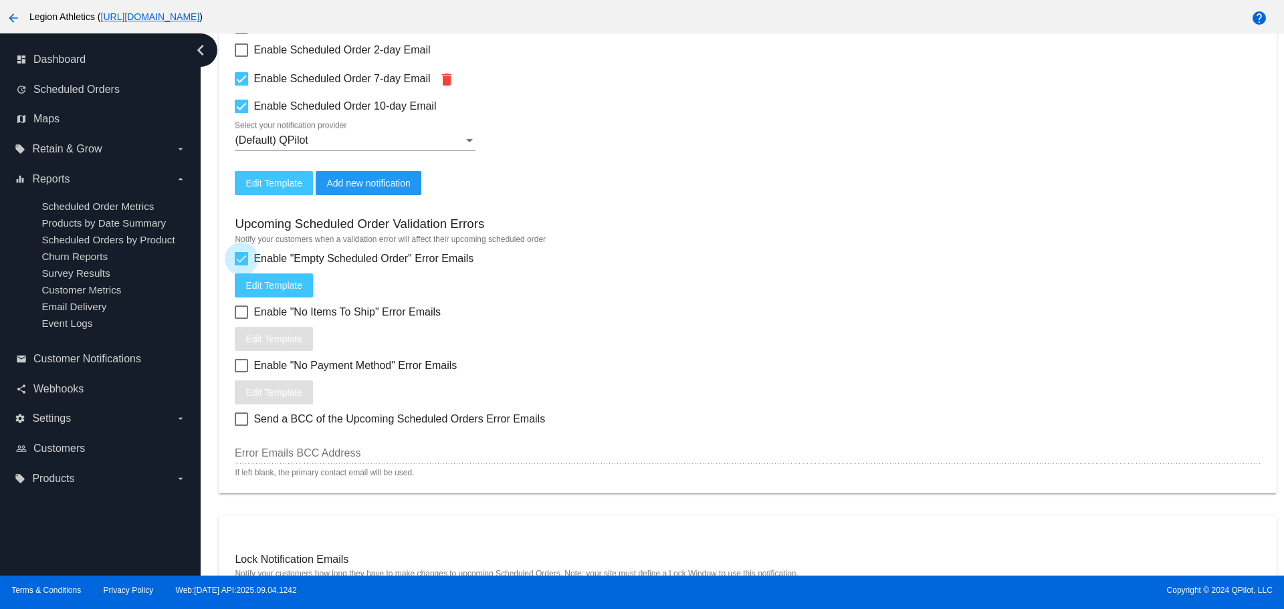
click at [278, 259] on span "Enable "Empty Scheduled Order" Error Emails" at bounding box center [363, 259] width 220 height 16
click at [241, 265] on input "Enable "Empty Scheduled Order" Error Emails" at bounding box center [241, 265] width 1 height 1
drag, startPoint x: 235, startPoint y: 224, endPoint x: 484, endPoint y: 223, distance: 249.4
click at [484, 223] on h3 "Upcoming Scheduled Order Validation Errors" at bounding box center [359, 224] width 249 height 15
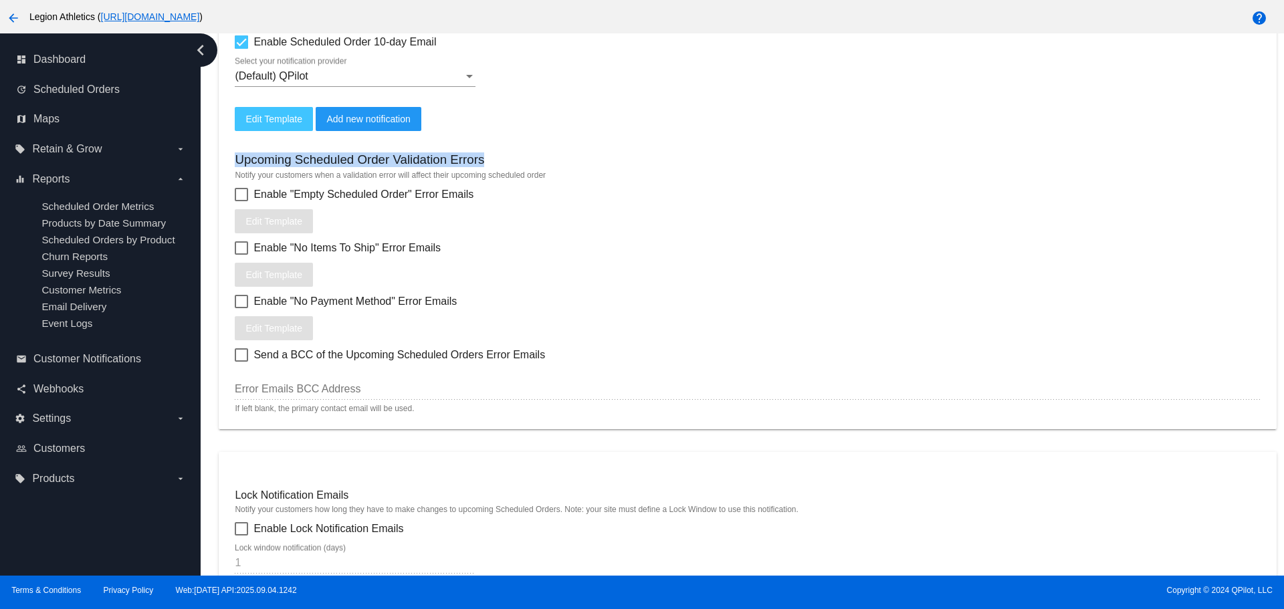
scroll to position [602, 0]
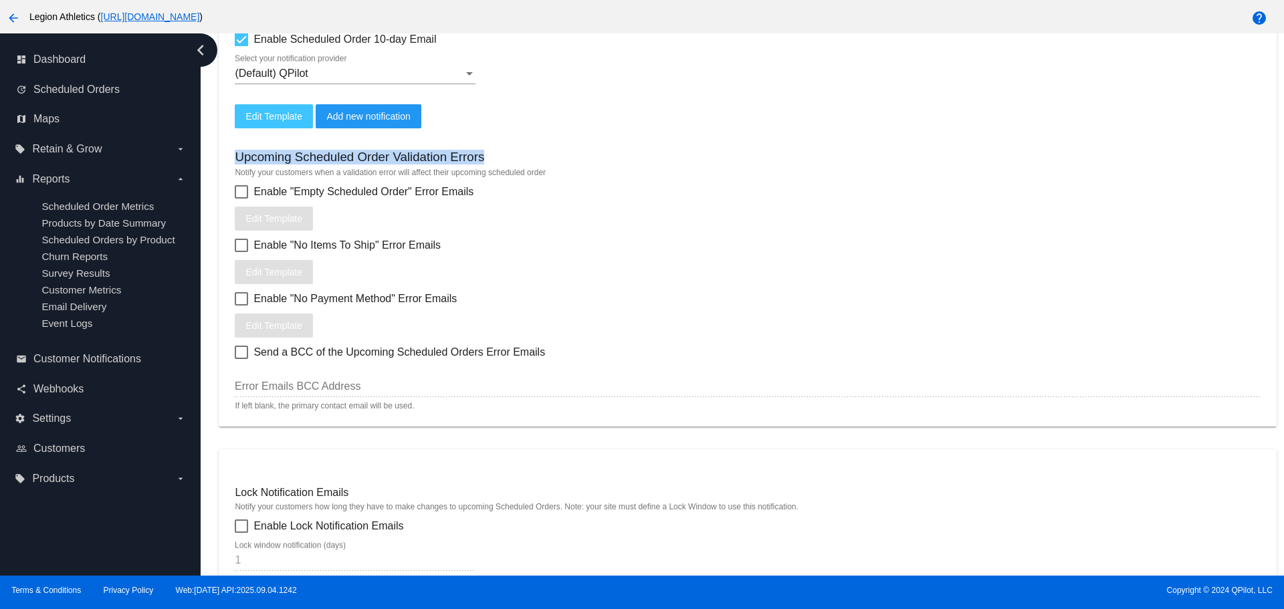
click at [354, 160] on h3 "Upcoming Scheduled Order Validation Errors" at bounding box center [359, 157] width 249 height 15
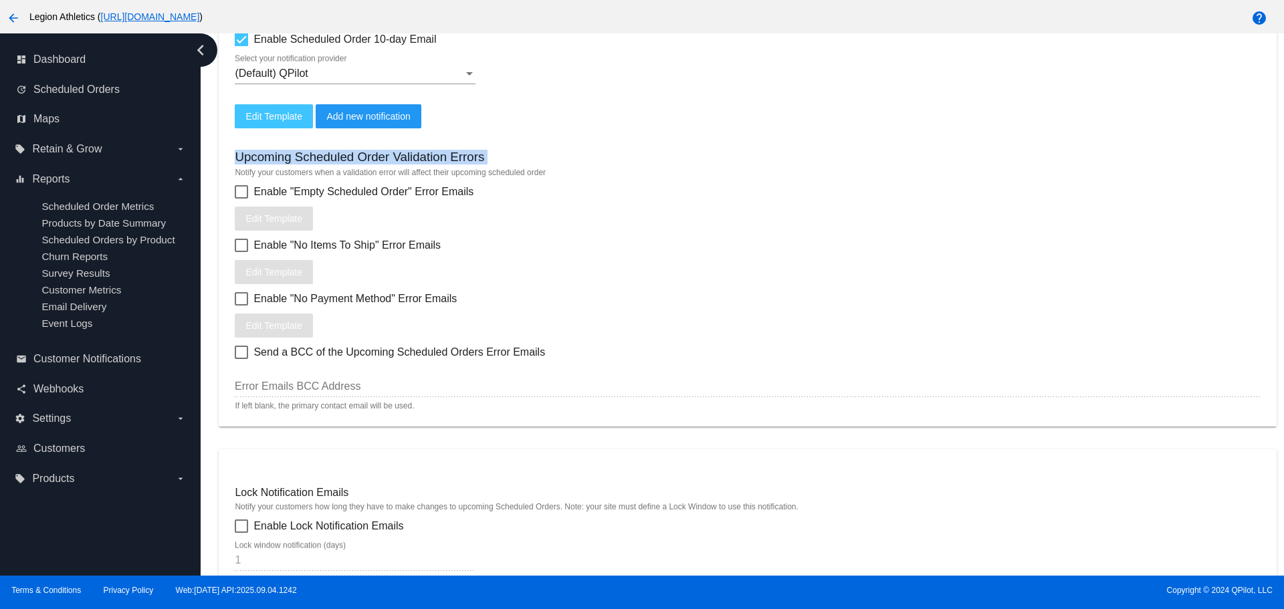
click at [354, 160] on h3 "Upcoming Scheduled Order Validation Errors" at bounding box center [359, 157] width 249 height 15
click at [354, 161] on h3 "Upcoming Scheduled Order Validation Errors" at bounding box center [359, 157] width 249 height 15
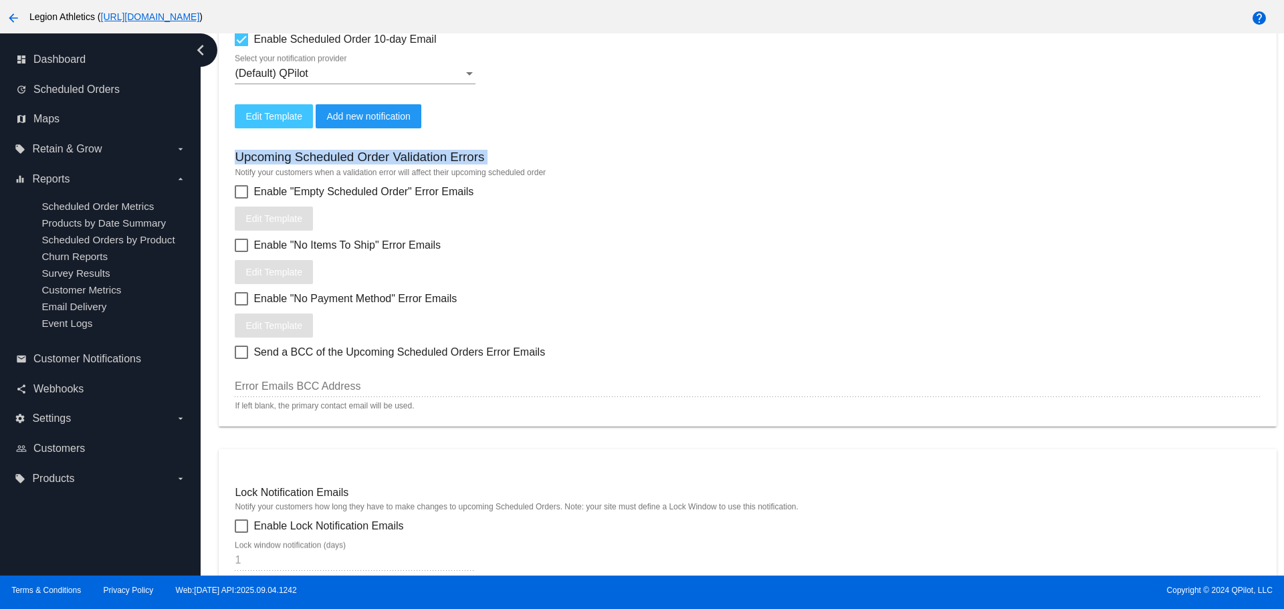
click at [353, 162] on h3 "Upcoming Scheduled Order Validation Errors" at bounding box center [359, 157] width 249 height 15
drag, startPoint x: 481, startPoint y: 161, endPoint x: 234, endPoint y: 158, distance: 247.4
click at [234, 158] on mat-card "Upcoming Scheduled Orders Notify your customers about their future Scheduled Or…" at bounding box center [747, 131] width 1057 height 592
click at [272, 191] on span "Enable "Empty Scheduled Order" Error Emails" at bounding box center [363, 192] width 220 height 16
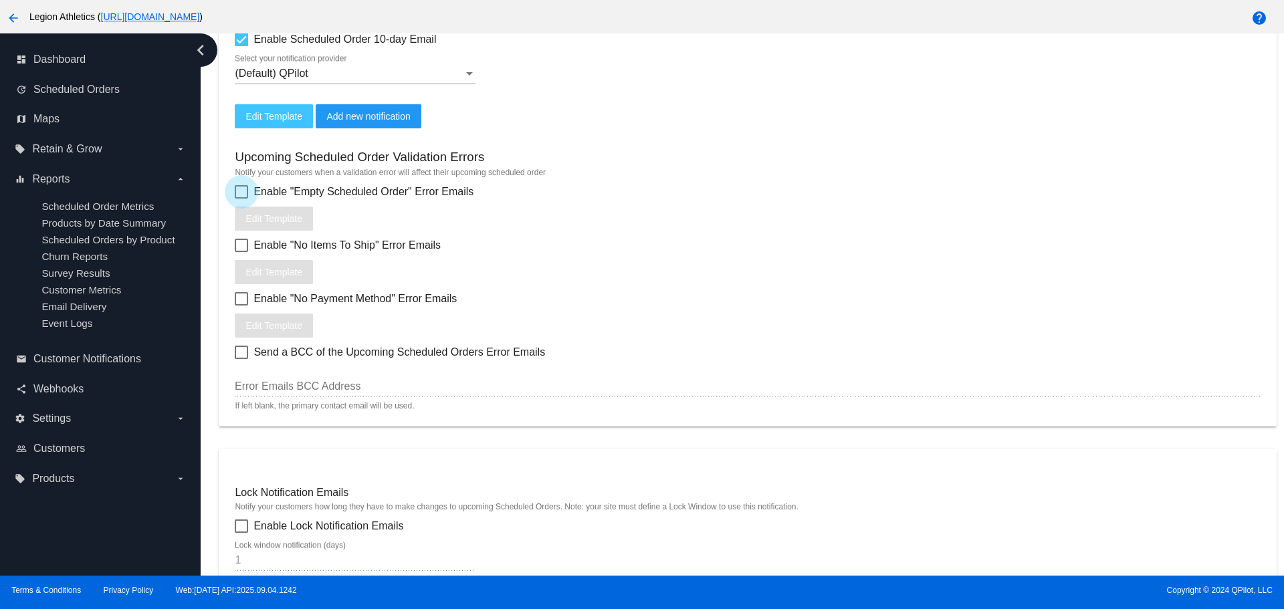
click at [241, 199] on input "Enable "Empty Scheduled Order" Error Emails" at bounding box center [241, 199] width 1 height 1
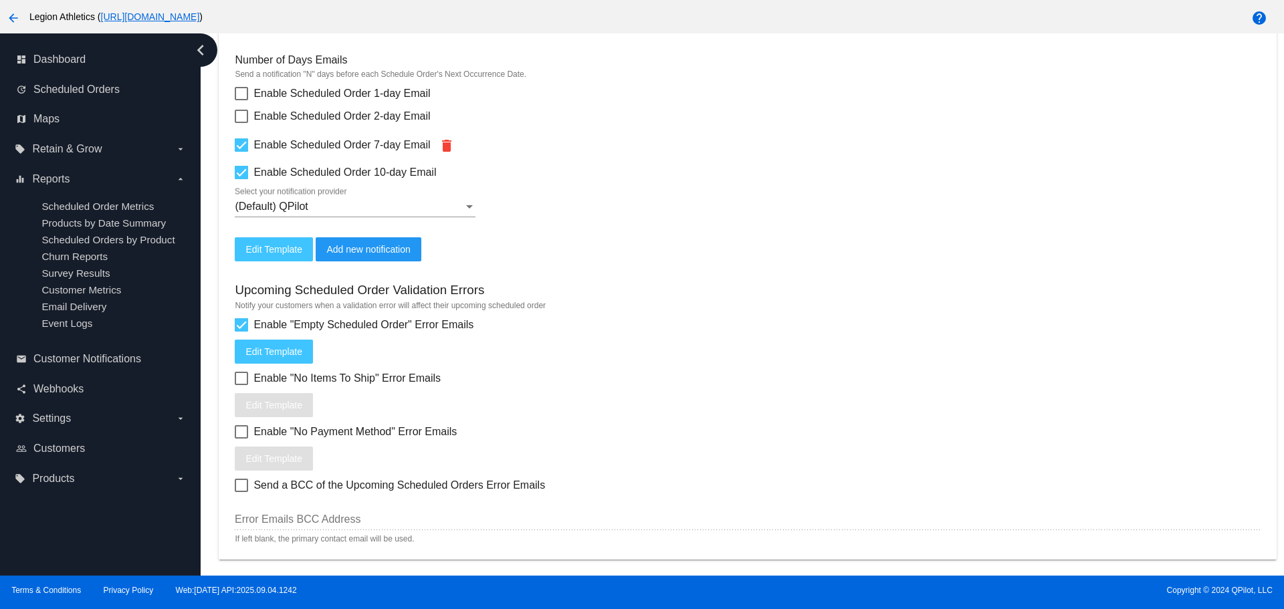
scroll to position [468, 0]
click at [310, 325] on span "Enable "Empty Scheduled Order" Error Emails" at bounding box center [363, 326] width 220 height 16
click at [241, 332] on input "Enable "Empty Scheduled Order" Error Emails" at bounding box center [241, 332] width 1 height 1
checkbox input "false"
drag, startPoint x: 238, startPoint y: 286, endPoint x: 465, endPoint y: 292, distance: 227.4
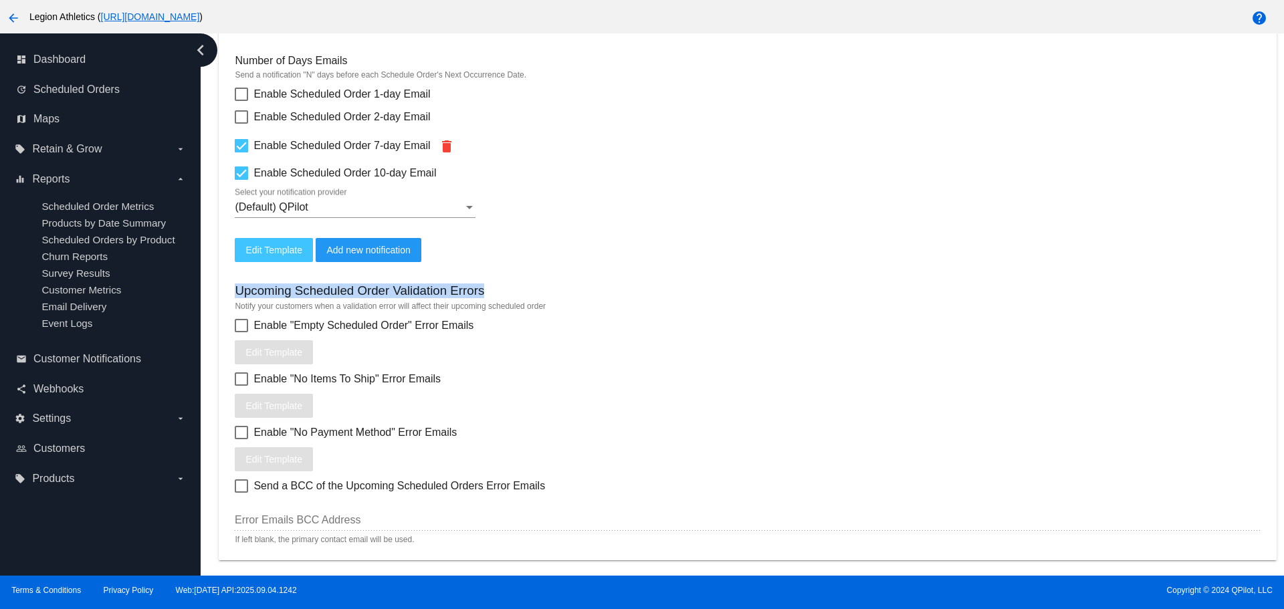
click at [484, 292] on h3 "Upcoming Scheduled Order Validation Errors" at bounding box center [359, 291] width 249 height 15
copy h3 "Upcoming Scheduled Order Validation Errors"
click at [661, 130] on mat-card "Upcoming Scheduled Orders Notify your customers about their future Scheduled Or…" at bounding box center [747, 265] width 1057 height 592
